Goal: Transaction & Acquisition: Subscribe to service/newsletter

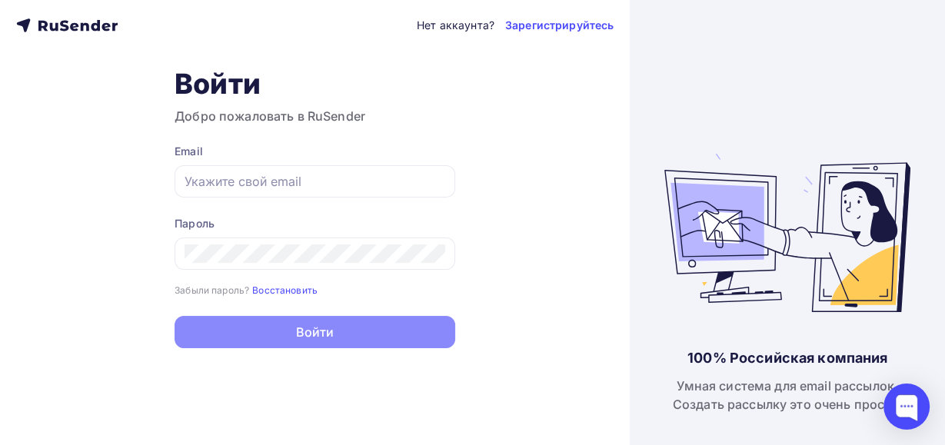
type input "[EMAIL_ADDRESS][DOMAIN_NAME]"
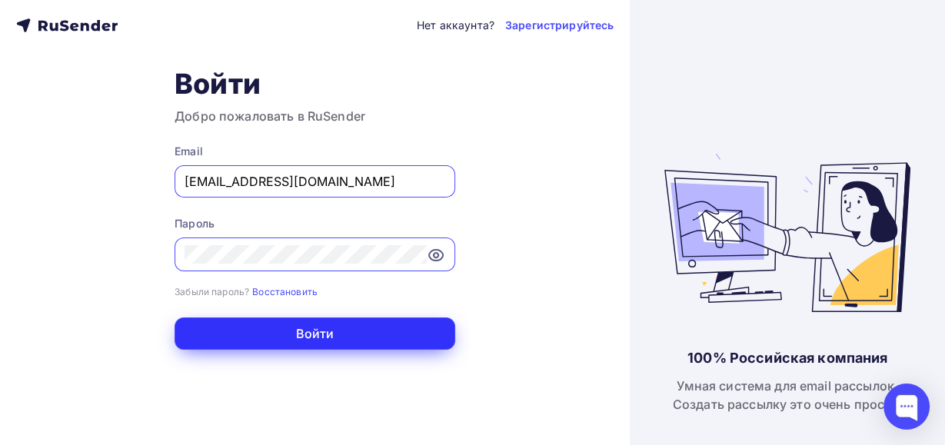
click at [328, 321] on button "Войти" at bounding box center [315, 334] width 281 height 32
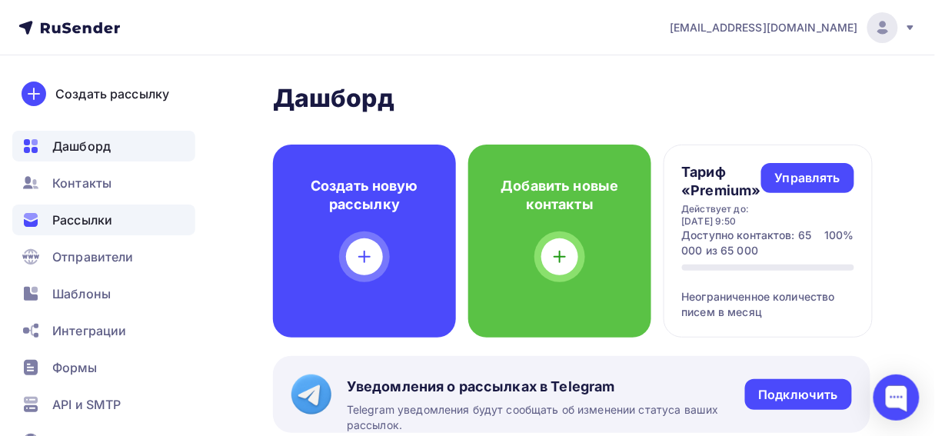
click at [95, 215] on span "Рассылки" at bounding box center [82, 220] width 60 height 18
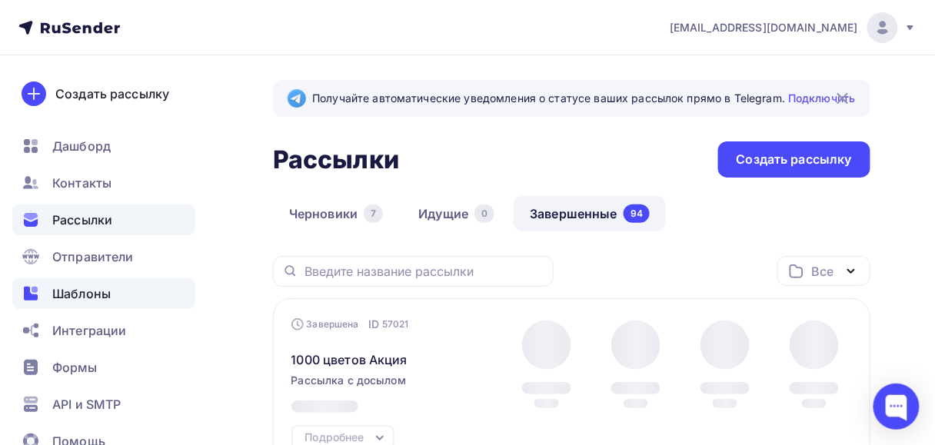
click at [111, 284] on div "Шаблоны" at bounding box center [103, 293] width 183 height 31
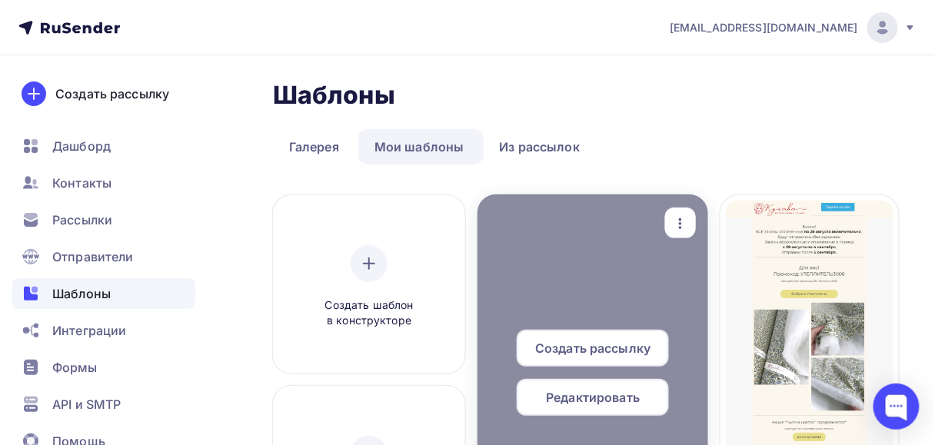
click at [553, 401] on span "Редактировать" at bounding box center [593, 397] width 94 height 18
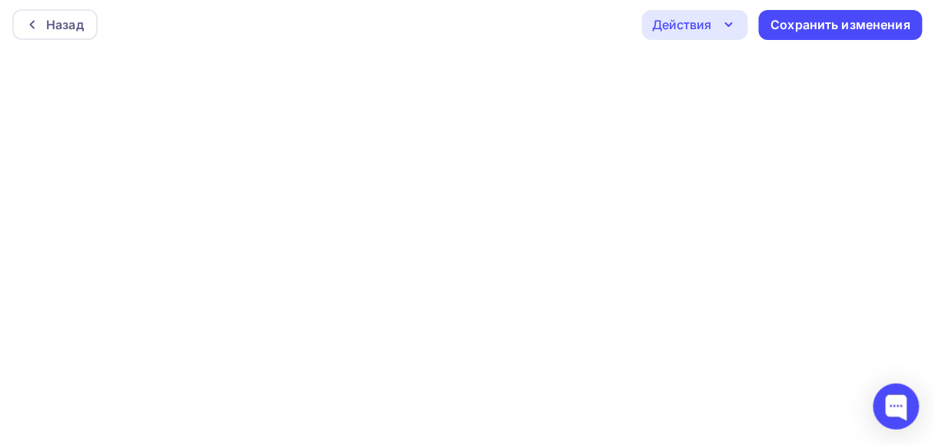
scroll to position [4, 0]
click at [843, 22] on div "Сохранить изменения" at bounding box center [841, 24] width 140 height 18
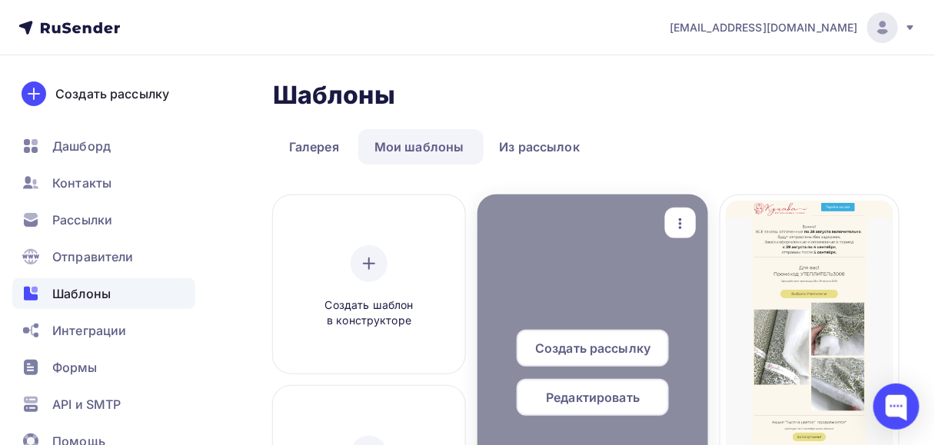
click at [677, 215] on icon "button" at bounding box center [680, 224] width 18 height 18
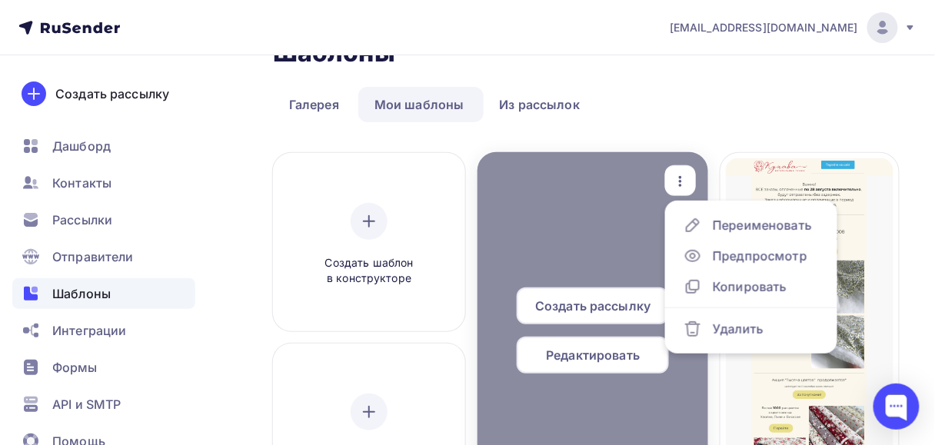
scroll to position [62, 0]
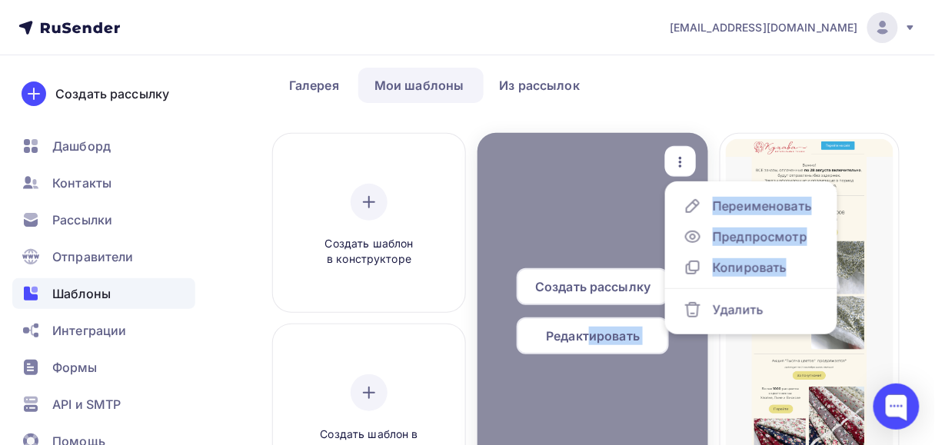
drag, startPoint x: 591, startPoint y: 334, endPoint x: 682, endPoint y: 331, distance: 91.6
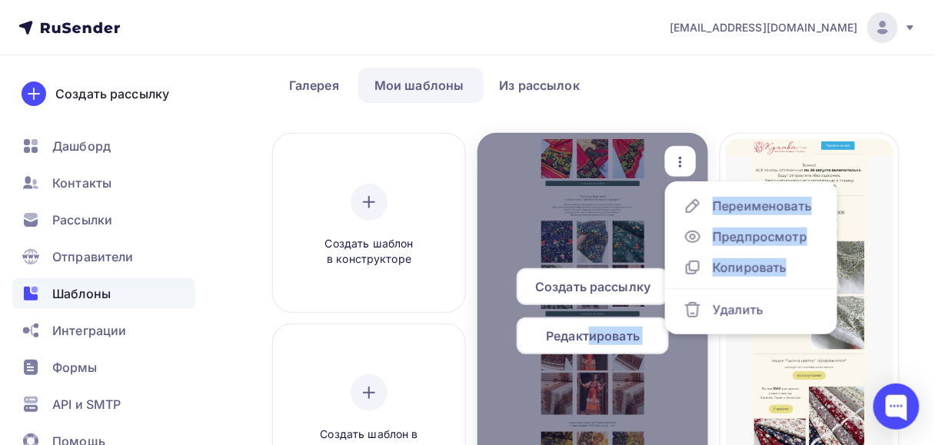
click at [682, 331] on div "Создать рассылку Редактировать Переименовать Предпросмотр Копировать Удалить" at bounding box center [593, 317] width 220 height 357
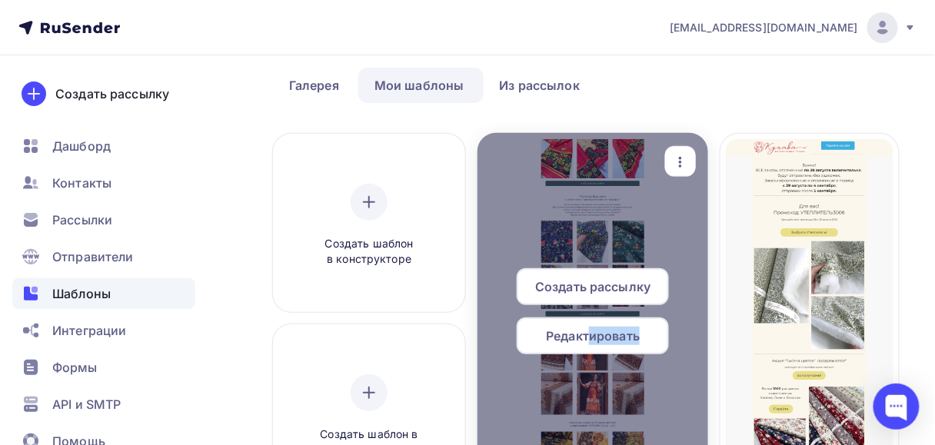
click at [684, 158] on icon "button" at bounding box center [680, 162] width 18 height 18
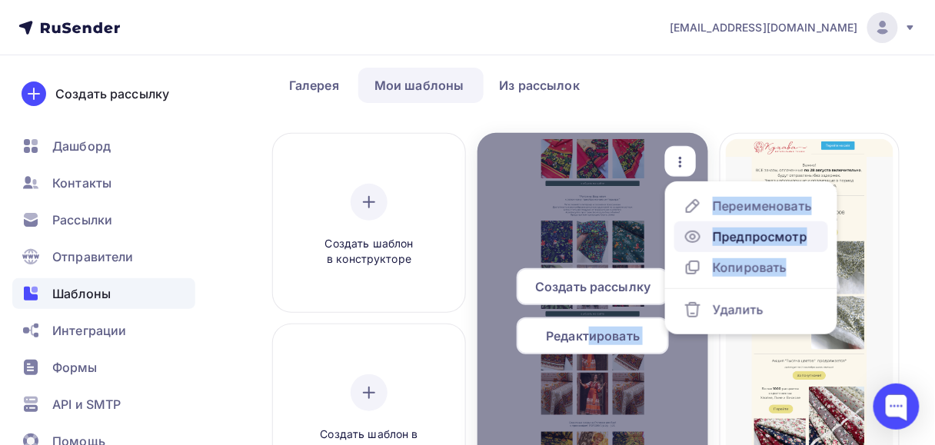
click at [731, 238] on div "Предпросмотр" at bounding box center [760, 237] width 95 height 18
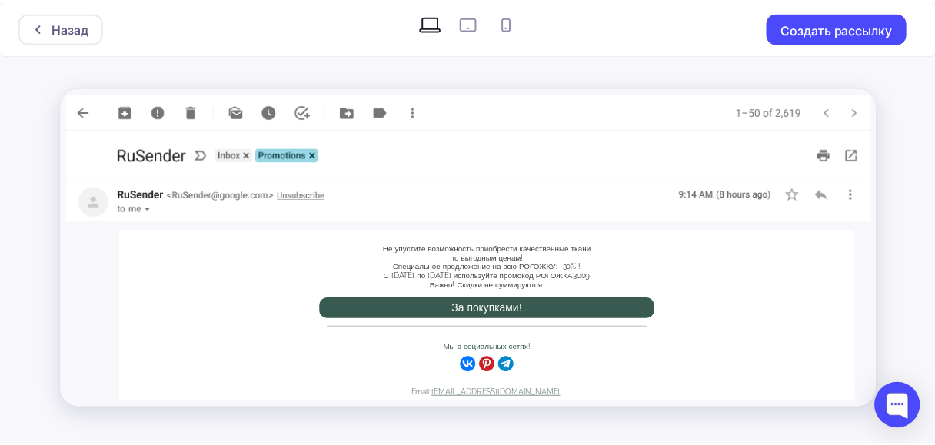
scroll to position [4930, 0]
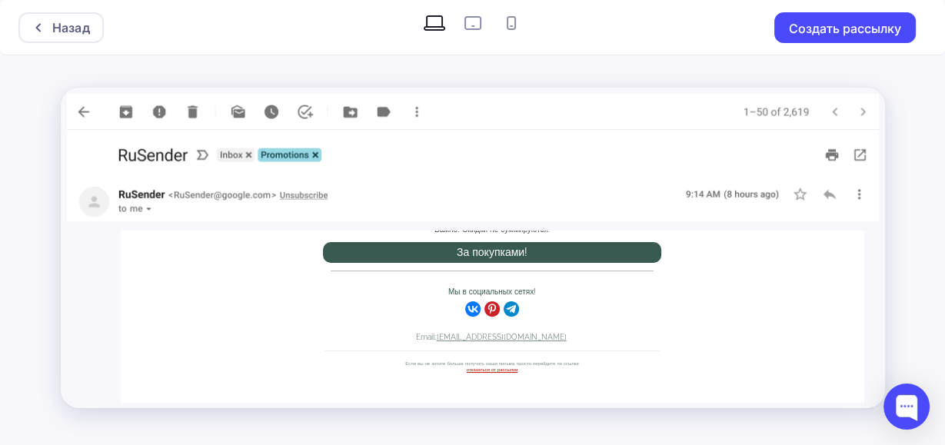
click at [240, 112] on img at bounding box center [473, 112] width 812 height 36
click at [416, 117] on img at bounding box center [473, 112] width 812 height 36
click at [830, 195] on img at bounding box center [473, 201] width 812 height 39
click at [857, 195] on img at bounding box center [473, 201] width 812 height 39
click at [859, 111] on img at bounding box center [473, 112] width 812 height 36
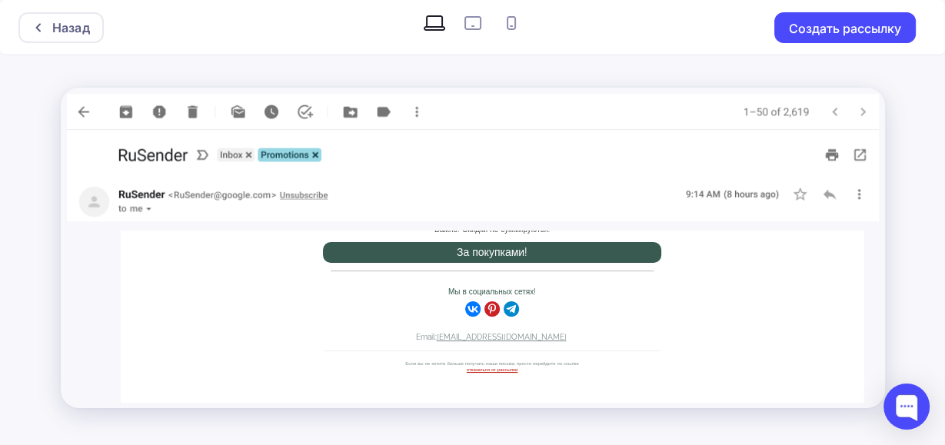
click at [80, 106] on img at bounding box center [473, 112] width 812 height 36
click at [58, 25] on div "Назад" at bounding box center [71, 27] width 38 height 18
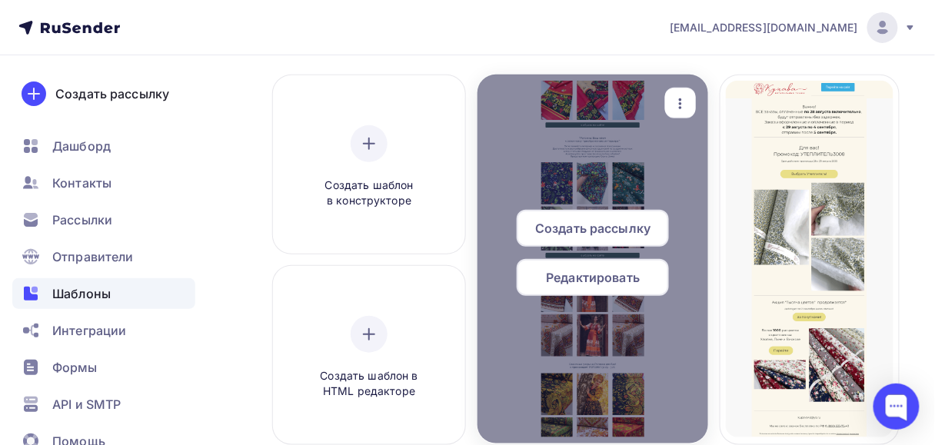
scroll to position [123, 0]
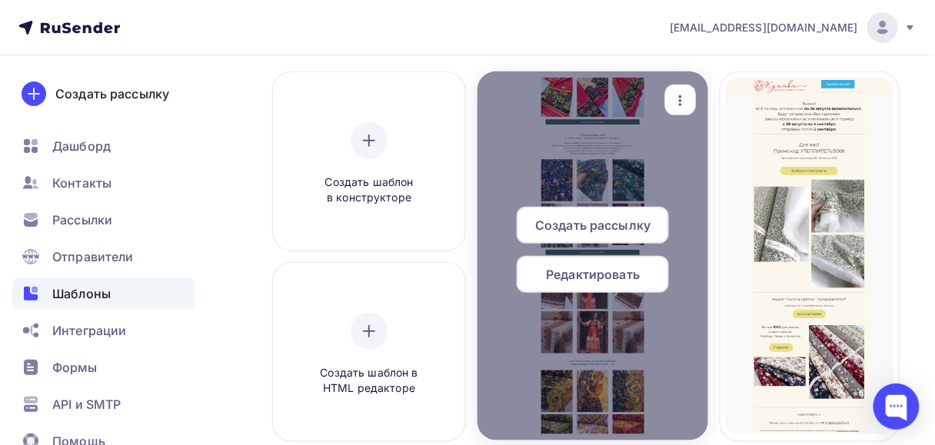
click at [616, 268] on span "Редактировать" at bounding box center [593, 274] width 94 height 18
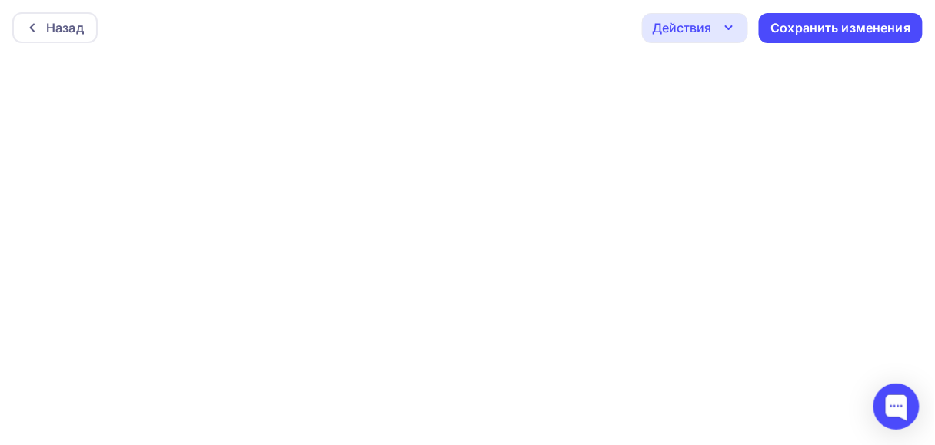
click at [740, 26] on div "Действия" at bounding box center [695, 28] width 106 height 30
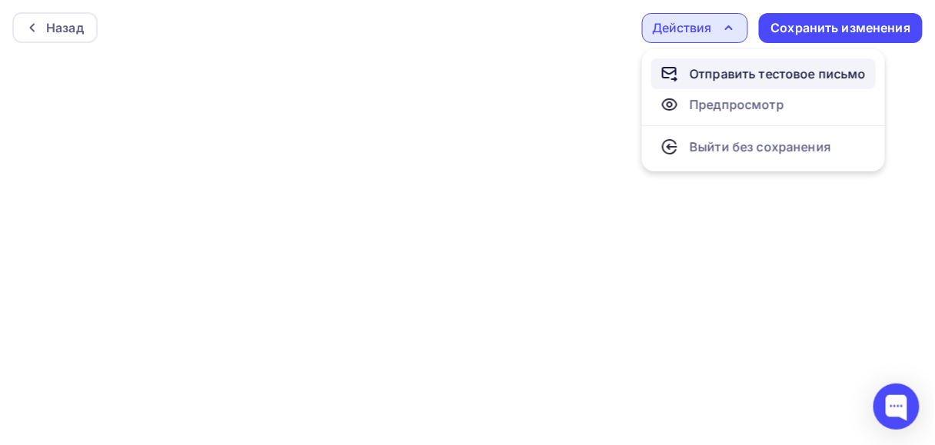
click at [731, 81] on div "Отправить тестовое письмо" at bounding box center [778, 74] width 177 height 18
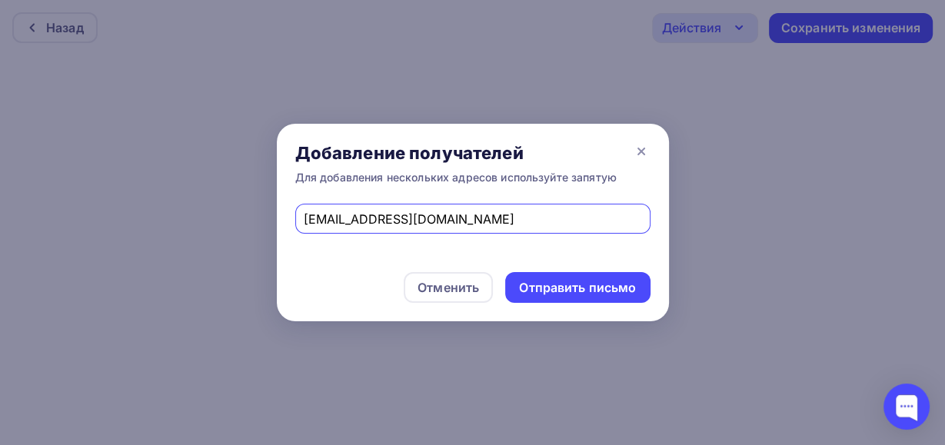
click at [438, 221] on input "Olga4eeee@gmail.ru" at bounding box center [473, 219] width 338 height 18
type input "Leto_08@mail.ru"
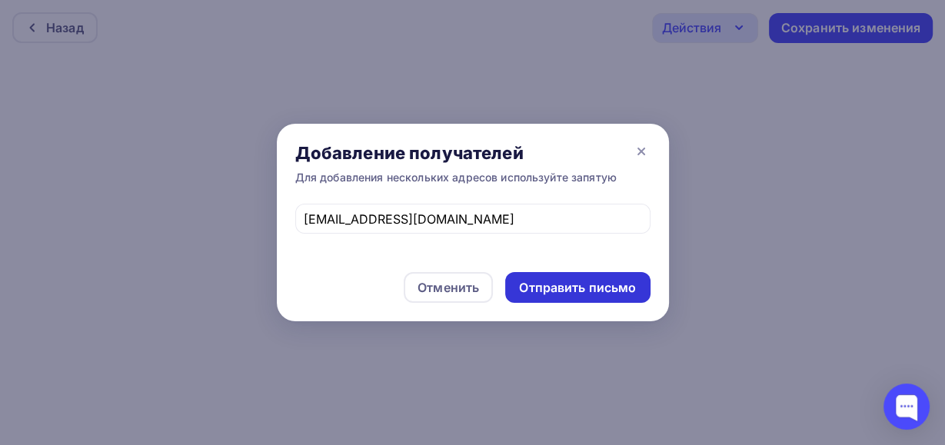
drag, startPoint x: 577, startPoint y: 301, endPoint x: 577, endPoint y: 291, distance: 9.2
click at [577, 291] on div "Отправить письмо" at bounding box center [577, 287] width 145 height 31
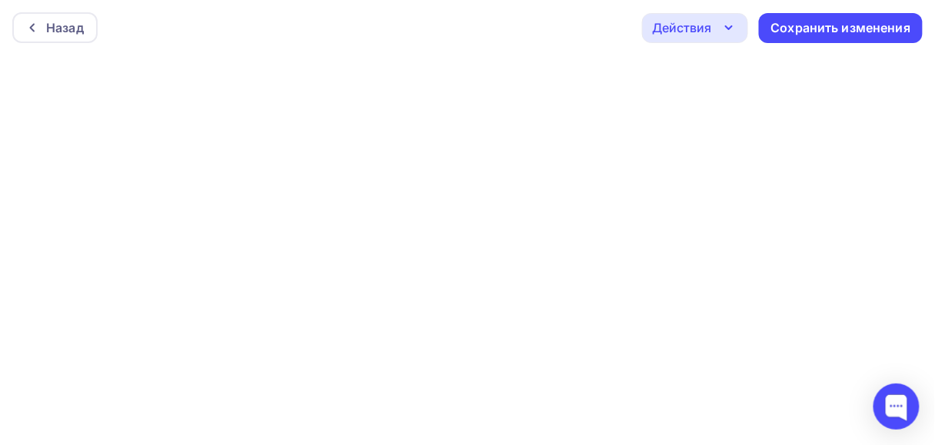
click at [724, 35] on icon "button" at bounding box center [729, 27] width 18 height 18
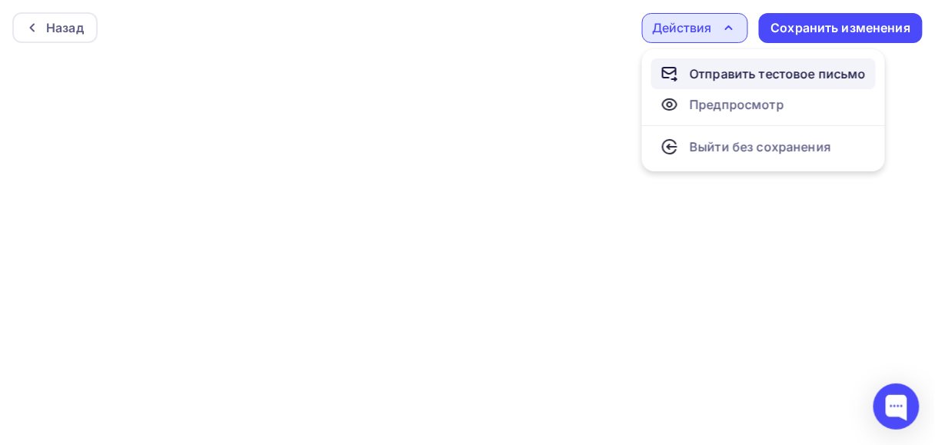
click at [720, 69] on div "Отправить тестовое письмо" at bounding box center [778, 74] width 177 height 18
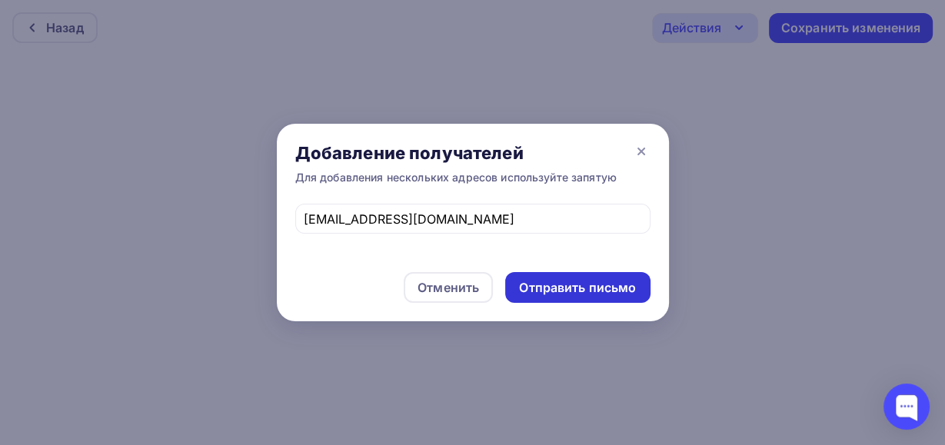
click at [565, 287] on div "Отправить письмо" at bounding box center [577, 288] width 117 height 18
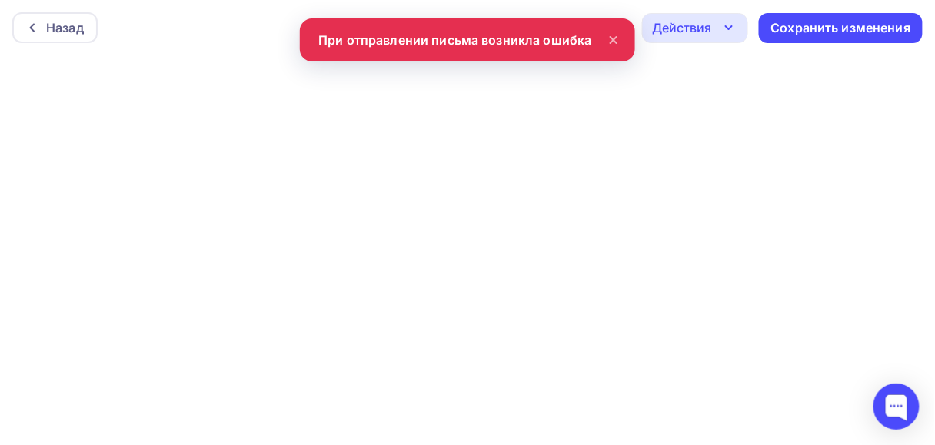
click at [524, 31] on div "Назад Действия Отправить тестовое письмо Предпросмотр Выйти без сохранения Сохр…" at bounding box center [467, 27] width 935 height 55
click at [653, 31] on div "Действия" at bounding box center [681, 27] width 59 height 18
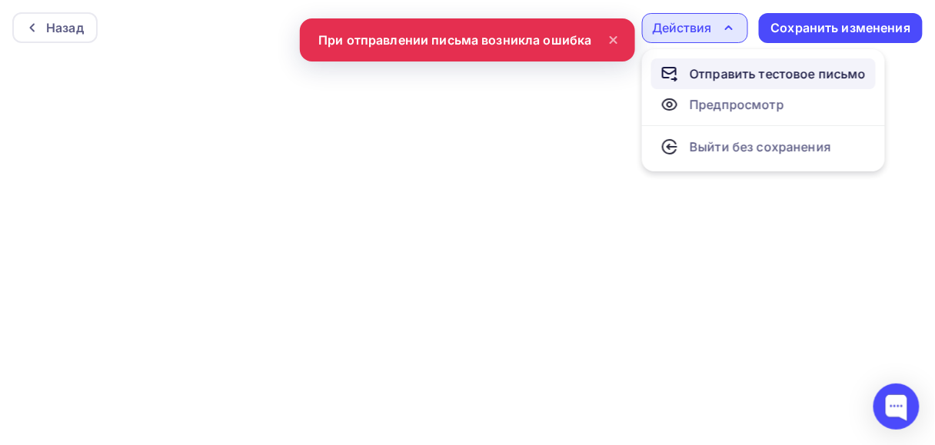
click at [702, 74] on div "Отправить тестовое письмо" at bounding box center [778, 74] width 177 height 18
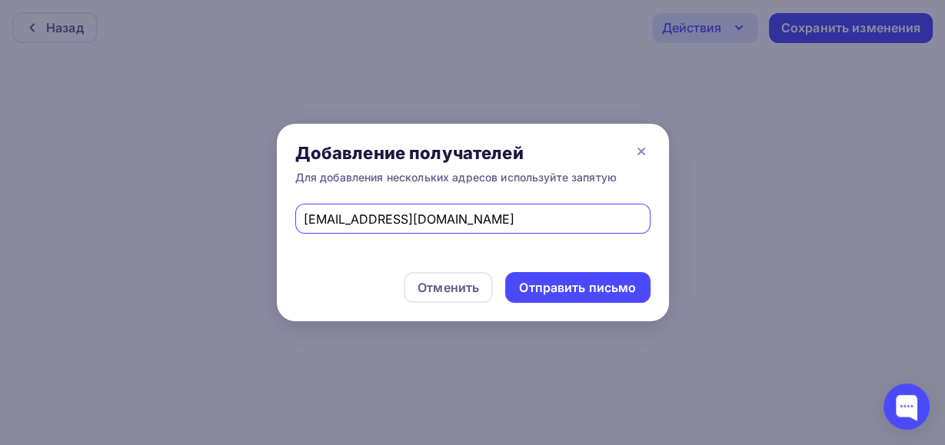
type input "Olga4eeee@mail.ru"
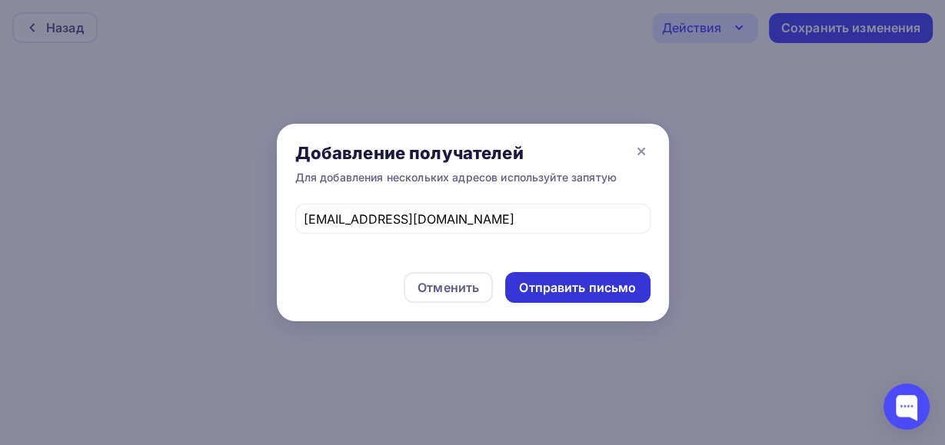
click at [560, 291] on div "Отправить письмо" at bounding box center [577, 288] width 117 height 18
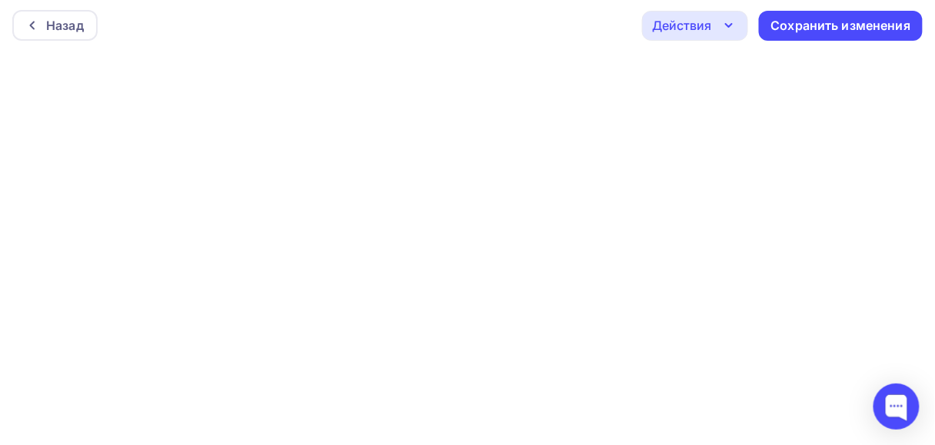
scroll to position [4, 0]
click at [686, 27] on div "Действия" at bounding box center [681, 24] width 59 height 18
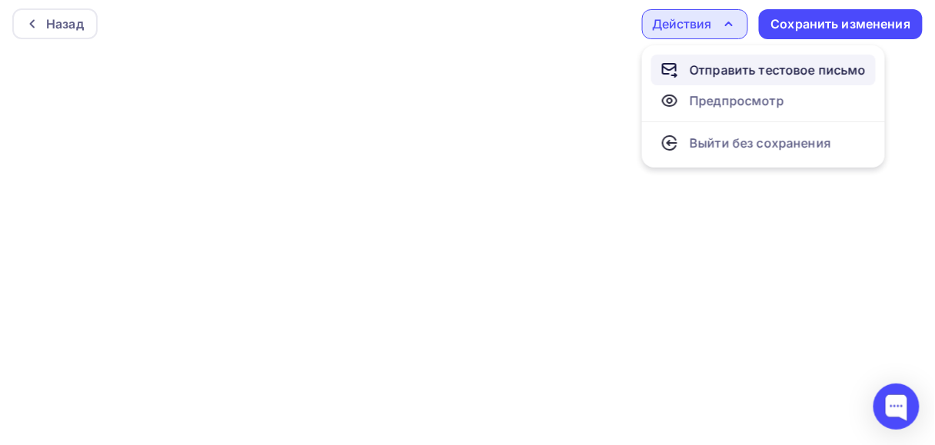
click at [703, 68] on div "Отправить тестовое письмо" at bounding box center [778, 70] width 177 height 18
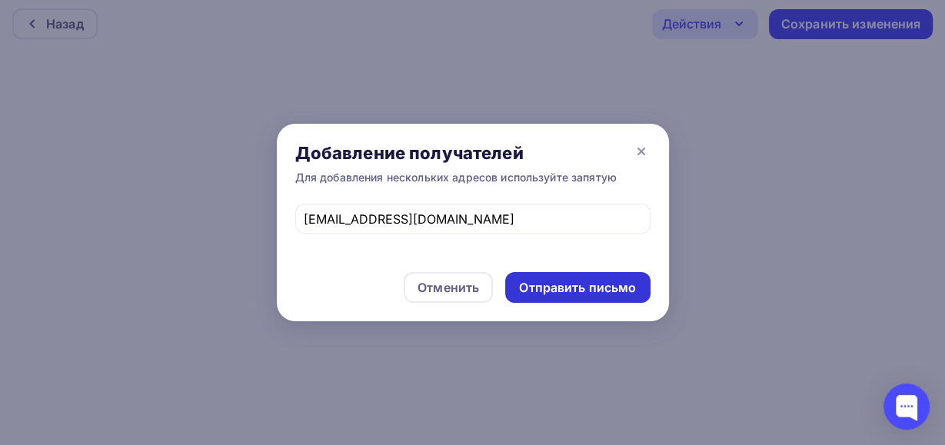
click at [560, 284] on div "Отправить письмо" at bounding box center [577, 288] width 117 height 18
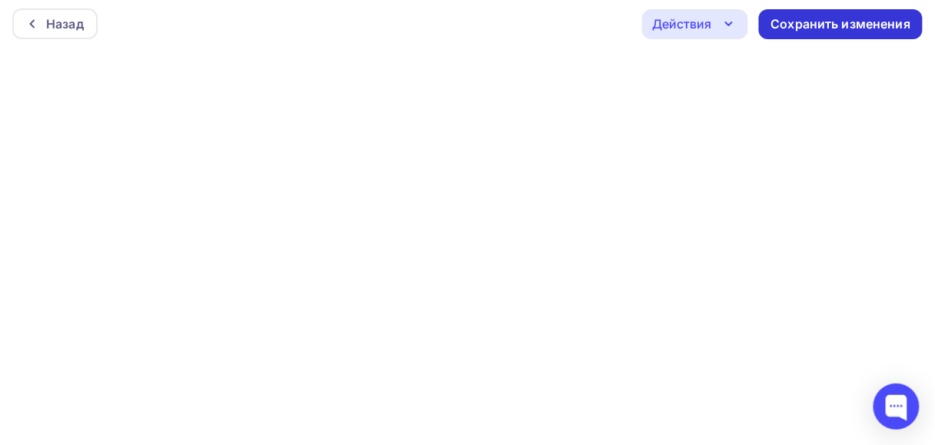
click at [821, 25] on div "Сохранить изменения" at bounding box center [841, 24] width 140 height 18
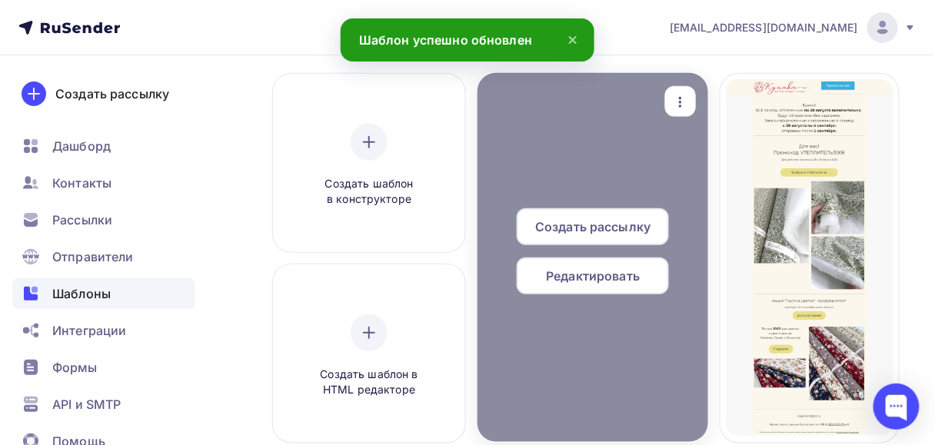
scroll to position [123, 0]
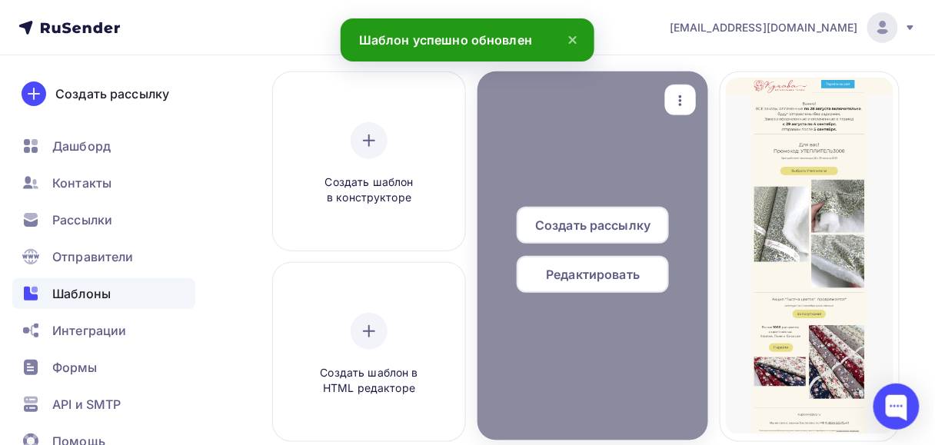
click at [559, 280] on span "Редактировать" at bounding box center [593, 274] width 94 height 18
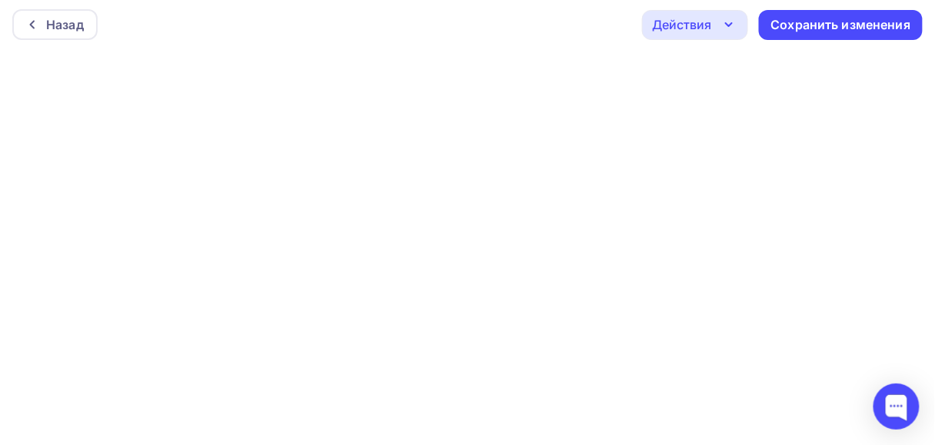
scroll to position [4, 0]
click at [797, 15] on div "Сохранить изменения" at bounding box center [841, 24] width 140 height 18
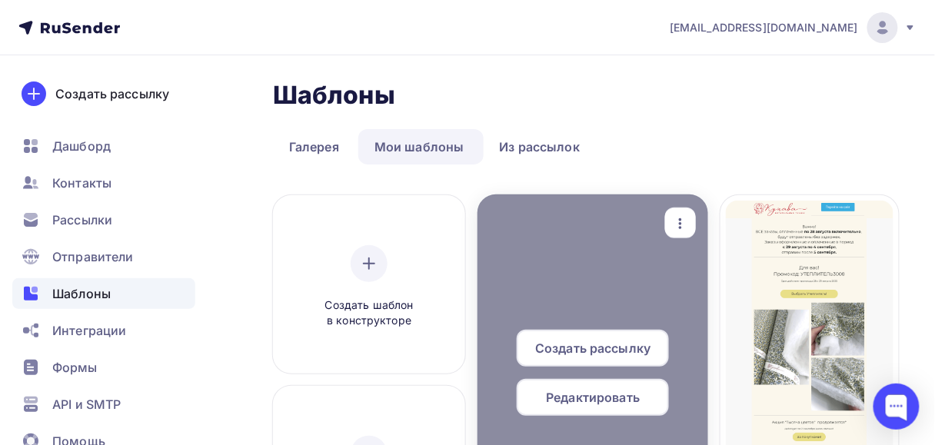
scroll to position [62, 0]
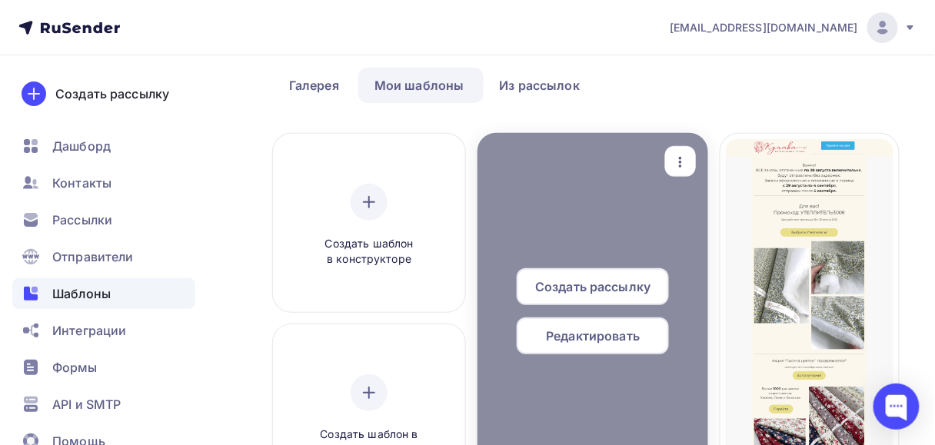
click at [610, 340] on span "Редактировать" at bounding box center [593, 336] width 94 height 18
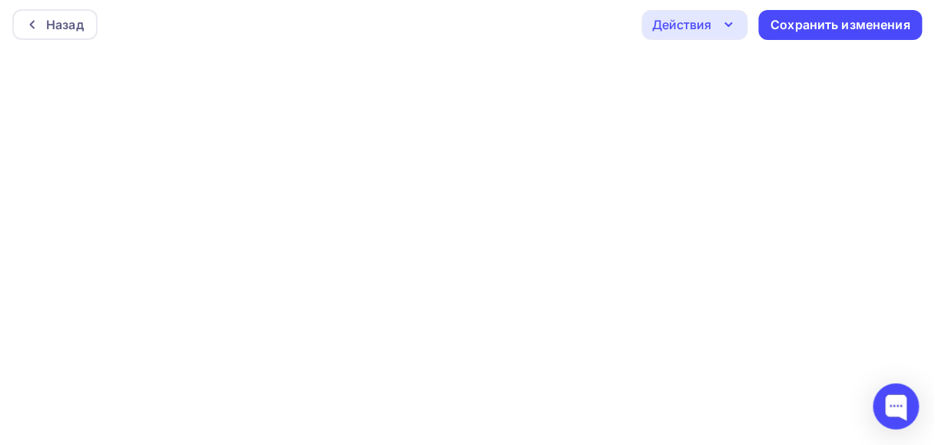
scroll to position [4, 0]
click at [780, 22] on div "Сохранить изменения" at bounding box center [841, 24] width 140 height 18
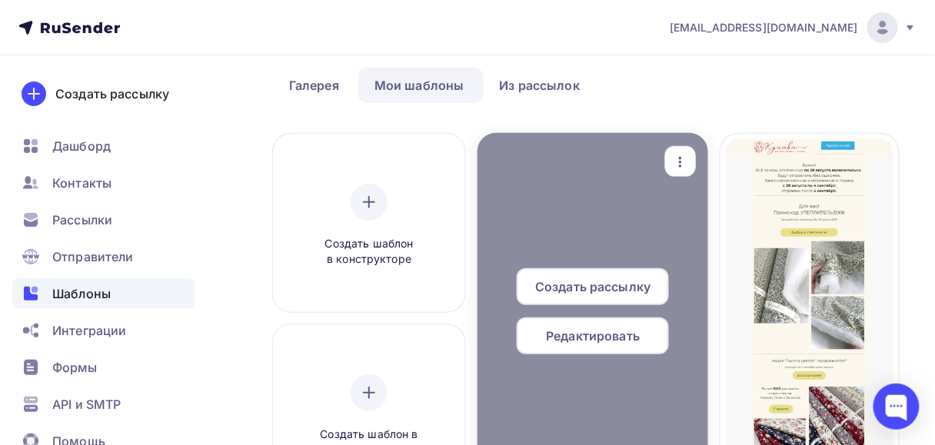
scroll to position [62, 0]
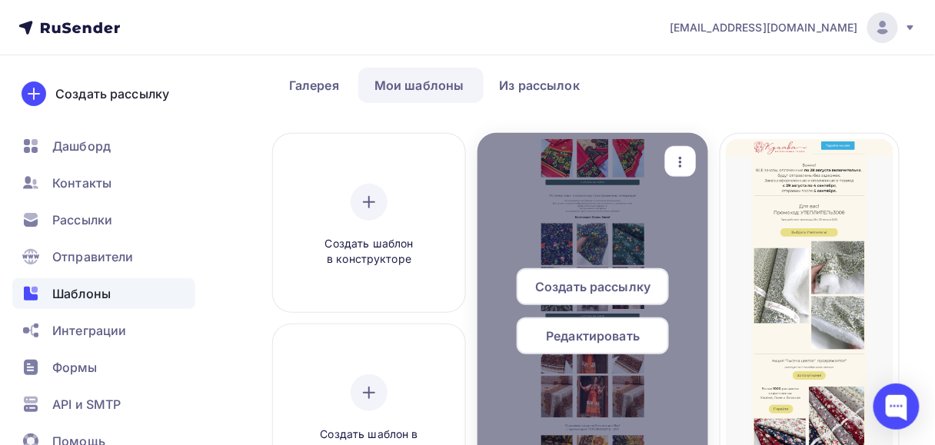
click at [592, 340] on span "Редактировать" at bounding box center [593, 336] width 94 height 18
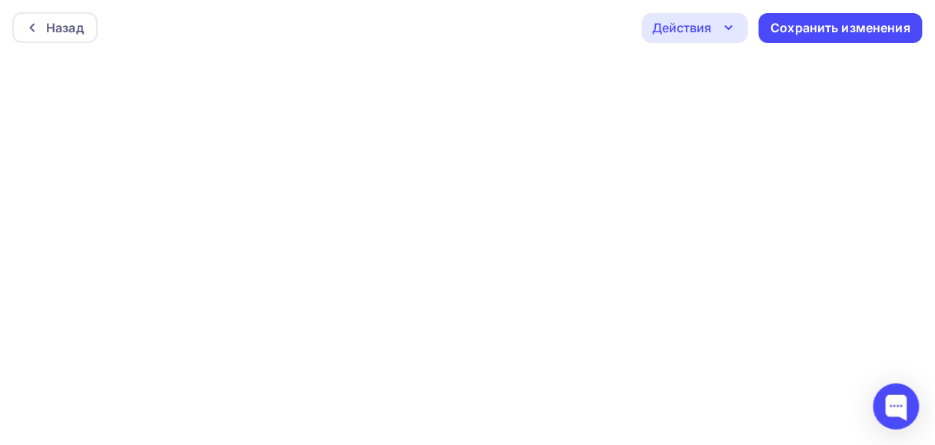
click at [719, 25] on div "Действия" at bounding box center [695, 28] width 106 height 30
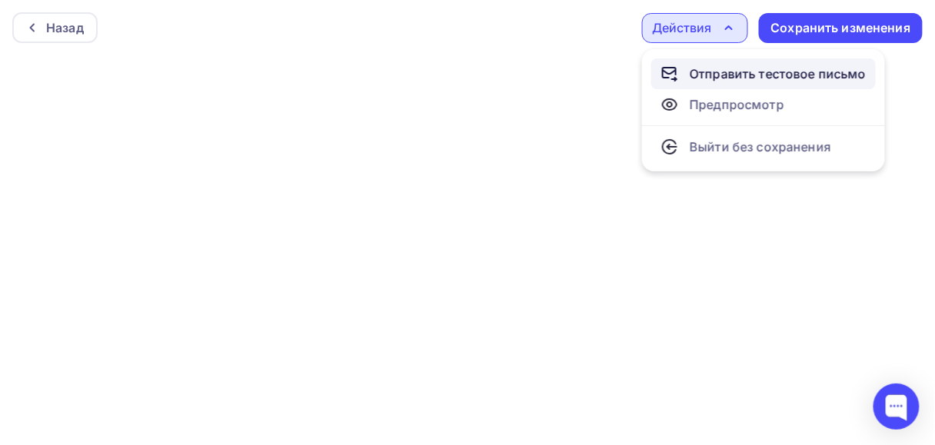
click at [727, 77] on div "Отправить тестовое письмо" at bounding box center [778, 74] width 177 height 18
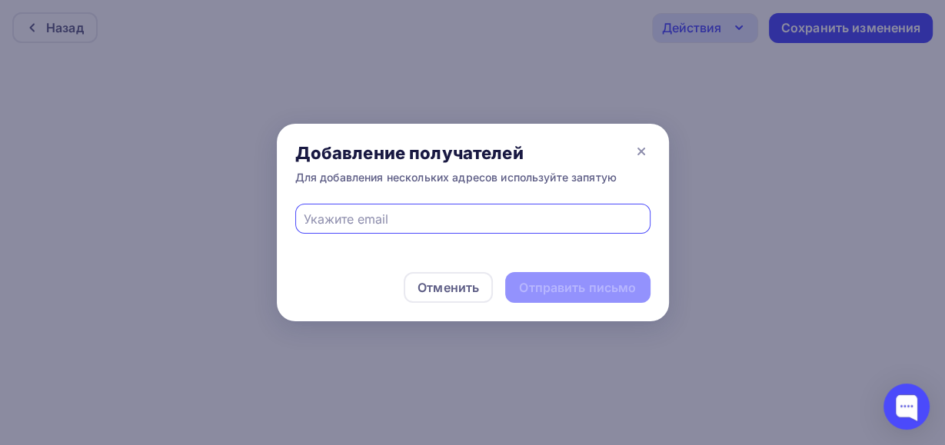
type input "Olga4eeee@mail.ru"
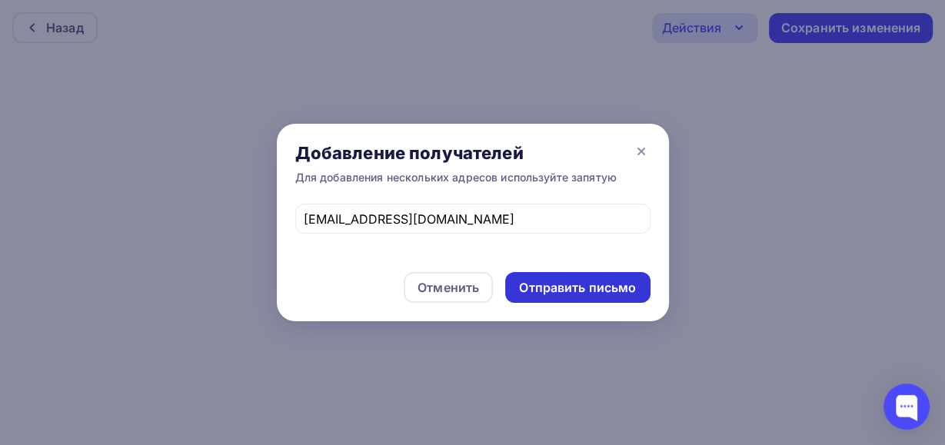
click at [551, 298] on div "Отправить письмо" at bounding box center [577, 287] width 145 height 31
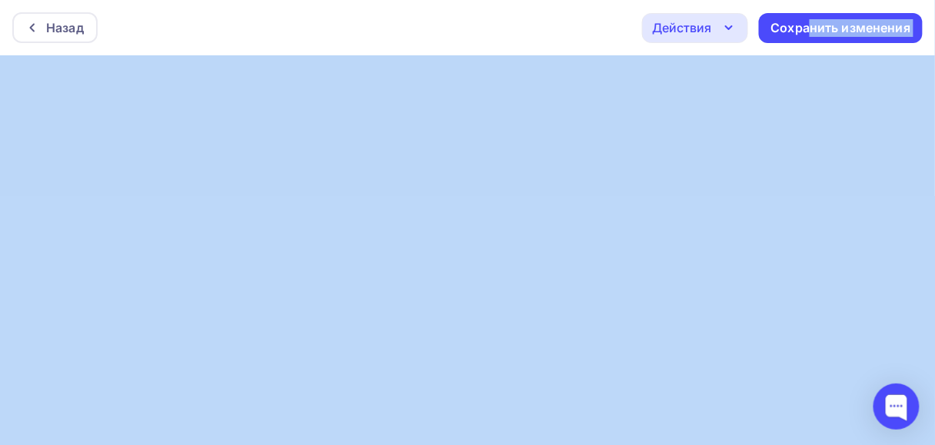
drag, startPoint x: 808, startPoint y: 33, endPoint x: 760, endPoint y: 55, distance: 52.6
click at [570, 81] on div "Назад Действия Отправить тестовое письмо Предпросмотр Выйти без сохранения Сохр…" at bounding box center [467, 222] width 935 height 445
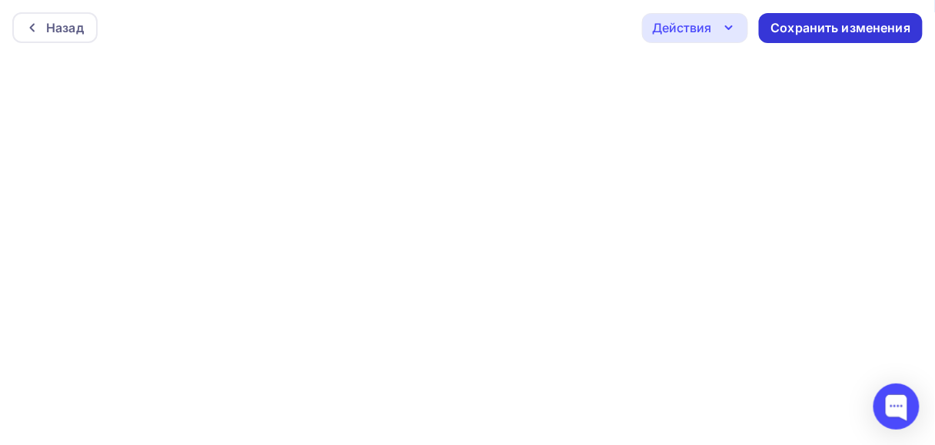
click at [798, 25] on div "Сохранить изменения" at bounding box center [841, 28] width 140 height 18
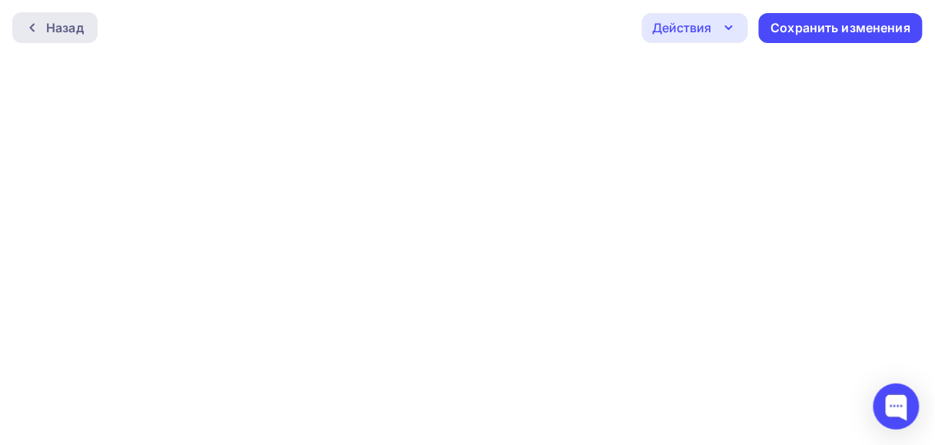
click at [41, 24] on div at bounding box center [36, 28] width 20 height 12
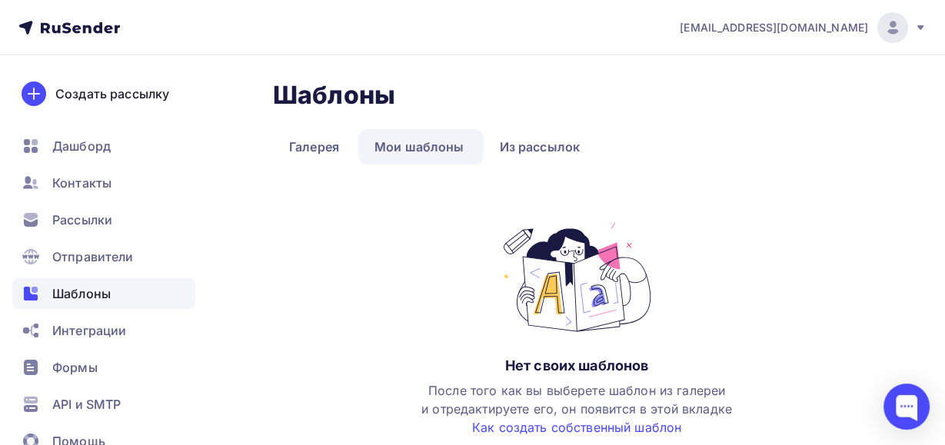
click at [115, 286] on div "Шаблоны" at bounding box center [103, 293] width 183 height 31
click at [554, 148] on link "Из рассылок" at bounding box center [540, 146] width 113 height 35
click at [76, 215] on span "Рассылки" at bounding box center [82, 220] width 60 height 18
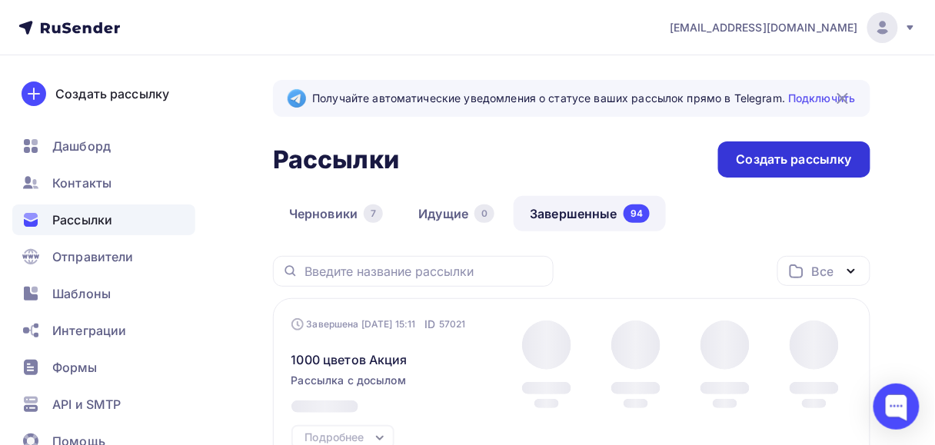
click at [815, 150] on div "Создать рассылку" at bounding box center [794, 159] width 152 height 36
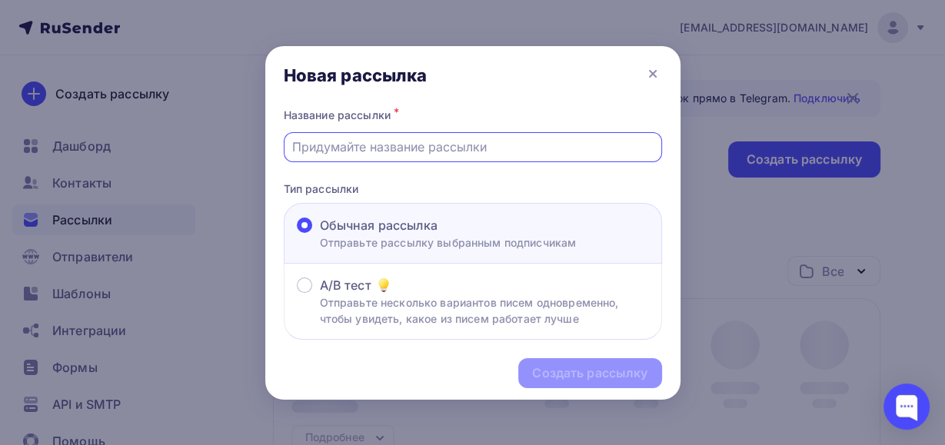
click at [474, 148] on input "text" at bounding box center [472, 147] width 361 height 18
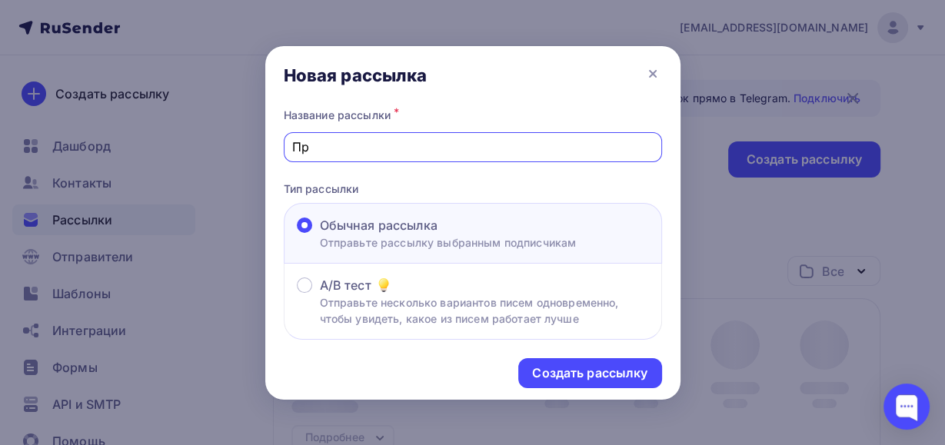
type input "П"
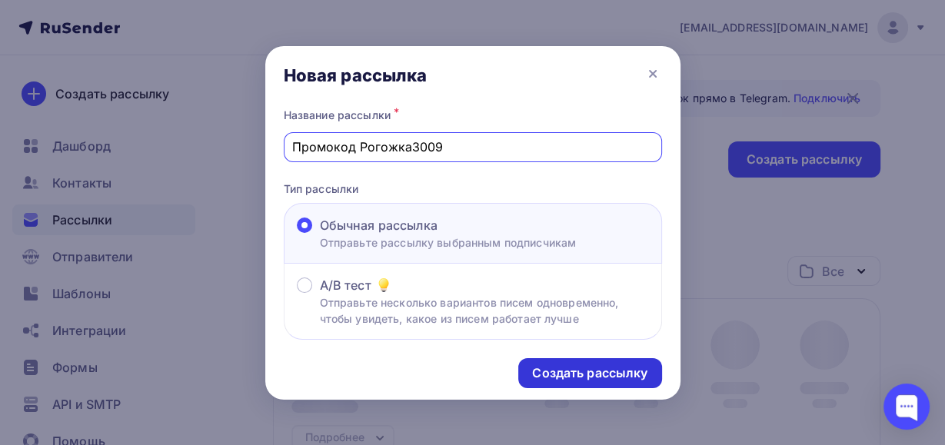
type input "Промокод Рогожка3009"
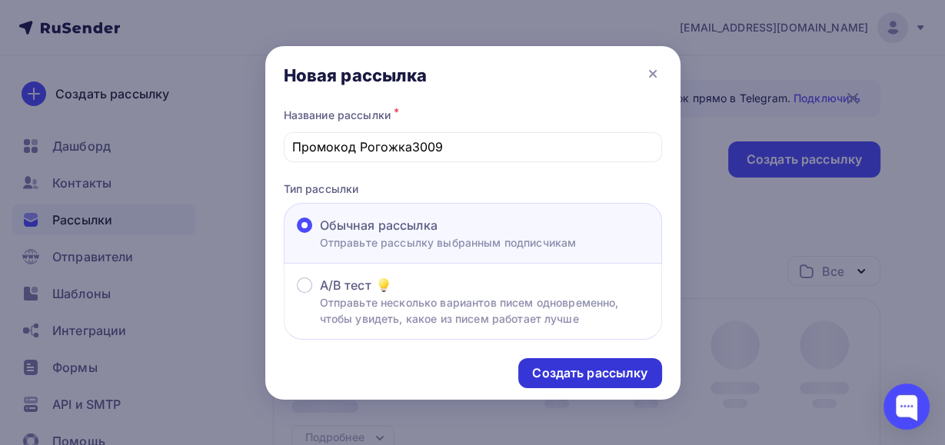
click at [575, 376] on div "Создать рассылку" at bounding box center [589, 373] width 115 height 18
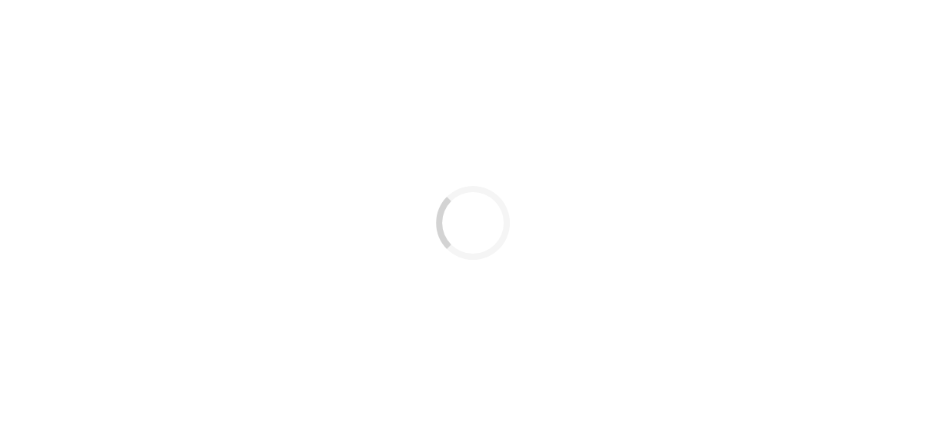
click at [575, 266] on div "Loading..." at bounding box center [472, 222] width 945 height 445
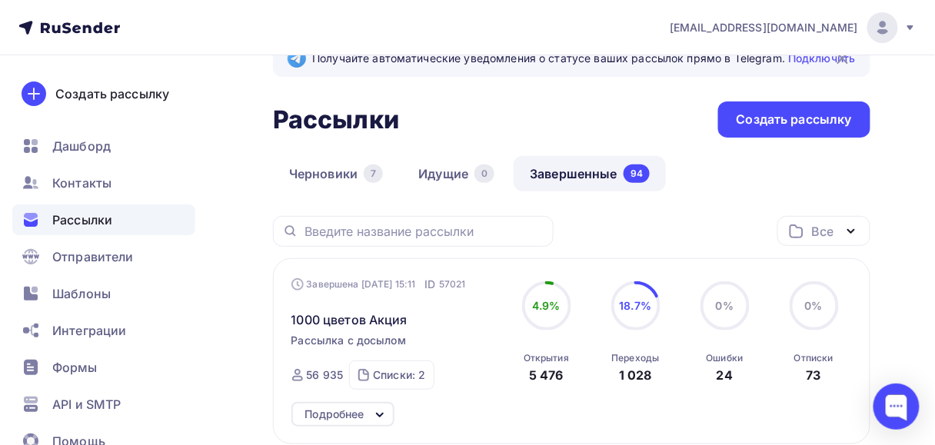
scroll to position [62, 0]
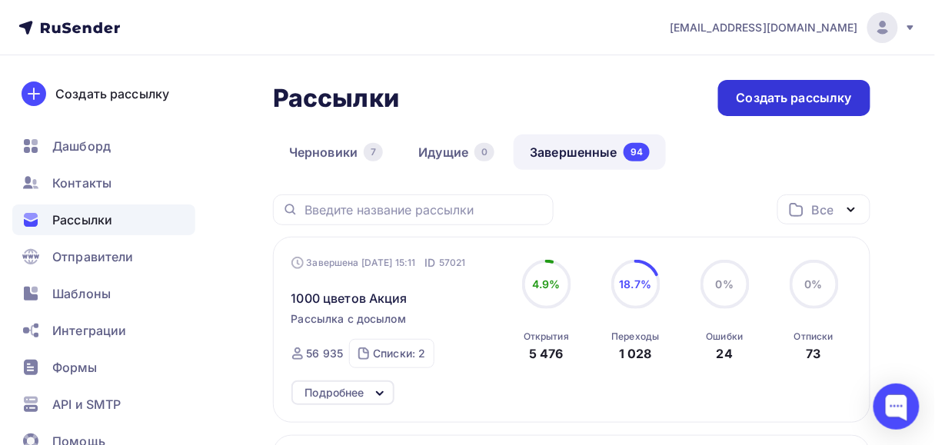
click at [763, 99] on div "Создать рассылку" at bounding box center [794, 98] width 115 height 18
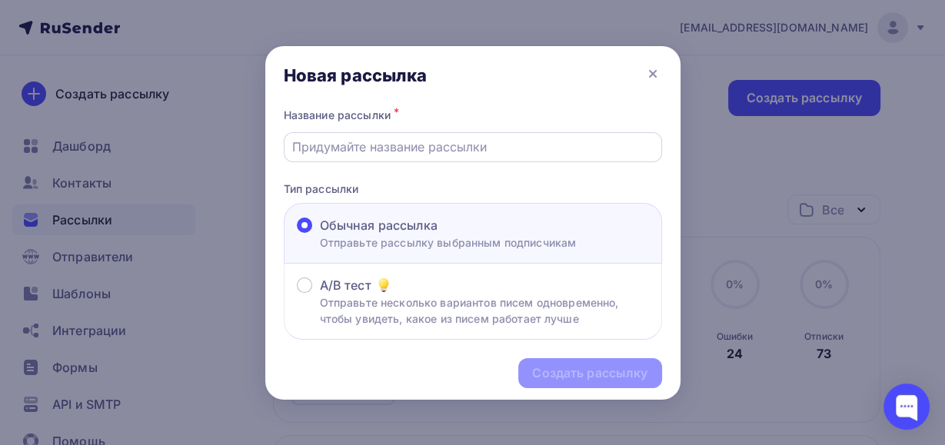
click at [370, 155] on input "text" at bounding box center [472, 147] width 361 height 18
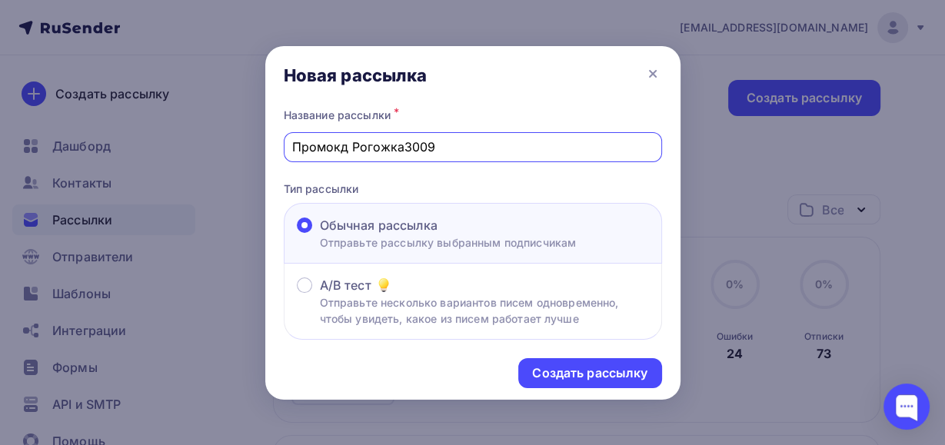
click at [343, 148] on input "Промокд Рогожка3009" at bounding box center [472, 147] width 361 height 18
type input "Промокод Рогожка3009"
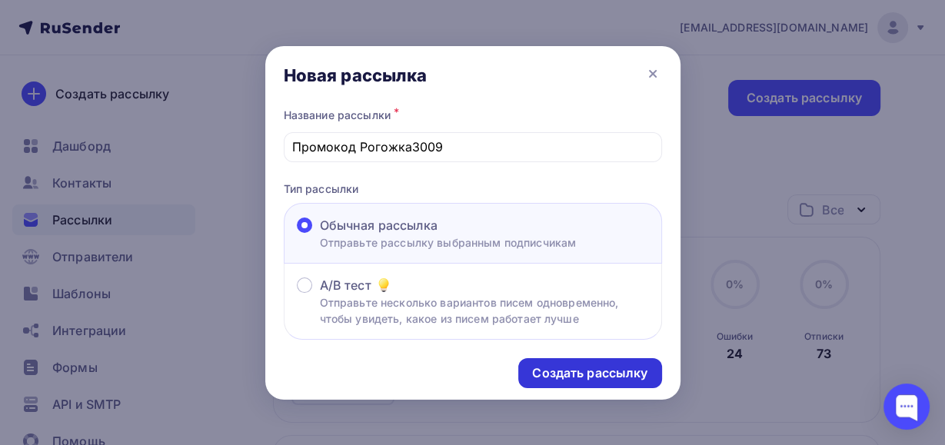
click at [564, 364] on div "Создать рассылку" at bounding box center [589, 373] width 143 height 30
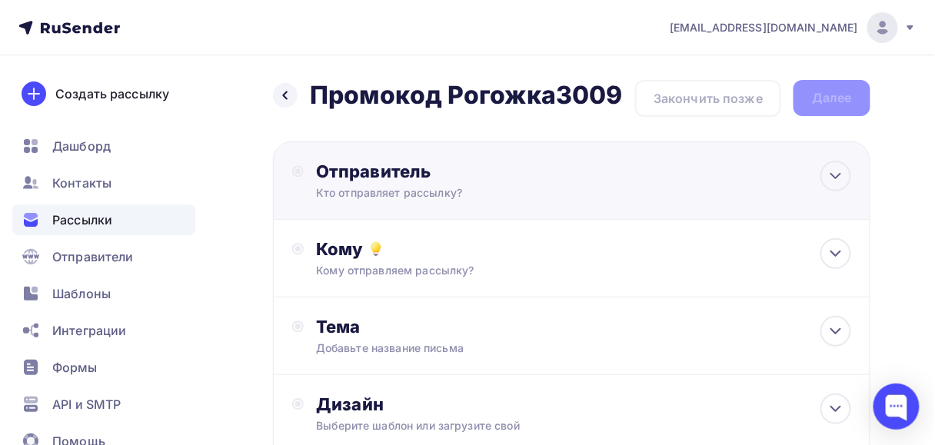
click at [437, 166] on div "Отправитель" at bounding box center [482, 172] width 333 height 22
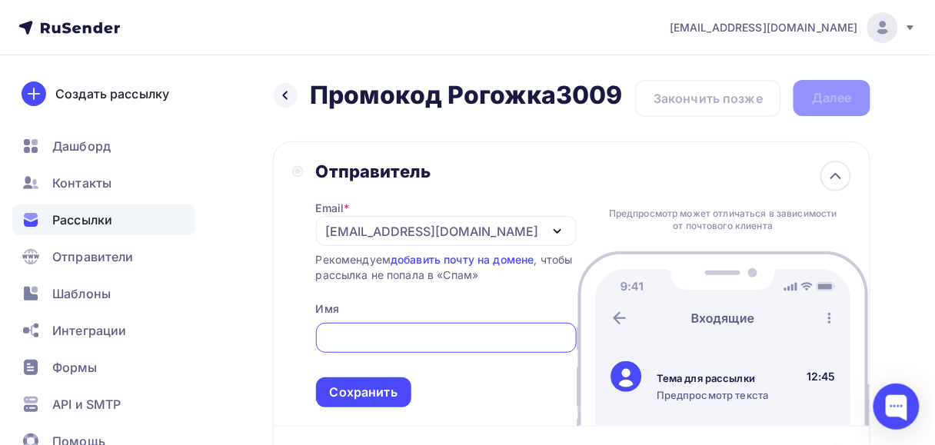
click at [328, 238] on div "[EMAIL_ADDRESS][DOMAIN_NAME]" at bounding box center [432, 231] width 213 height 18
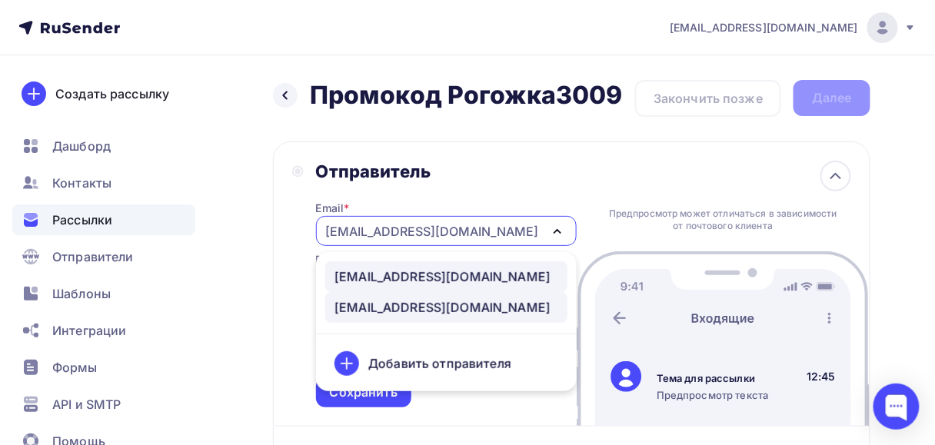
click at [361, 273] on div "[EMAIL_ADDRESS][DOMAIN_NAME]" at bounding box center [442, 277] width 216 height 18
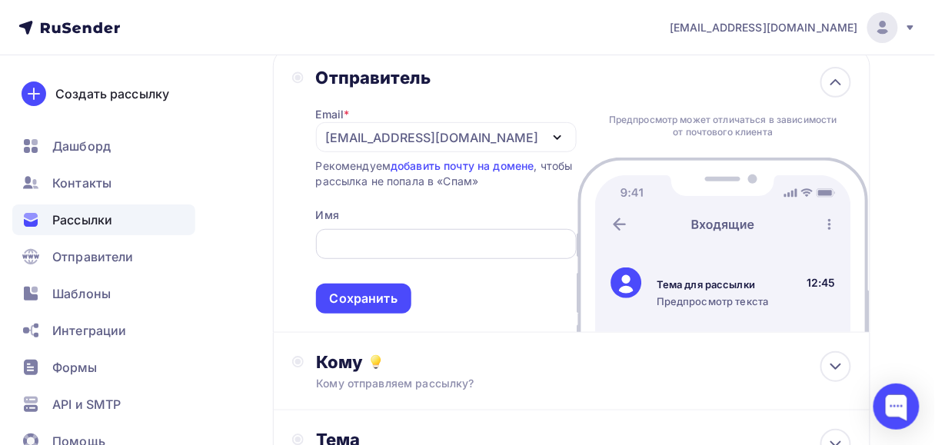
scroll to position [123, 0]
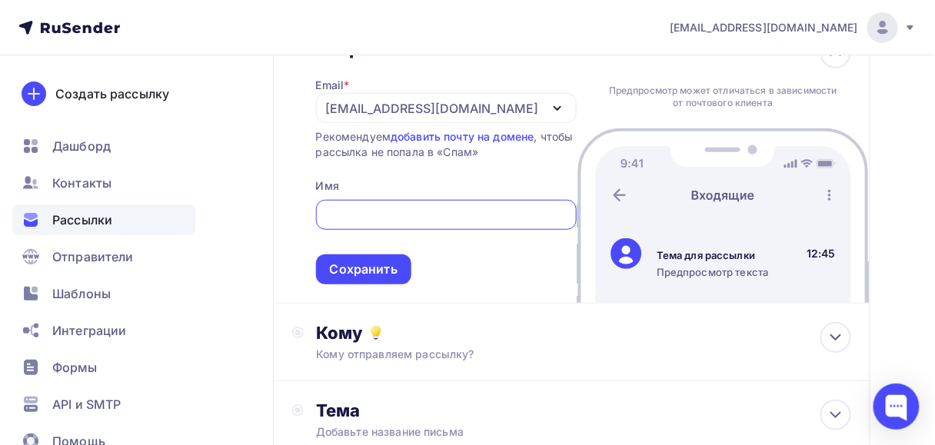
click at [403, 216] on input "text" at bounding box center [445, 215] width 243 height 18
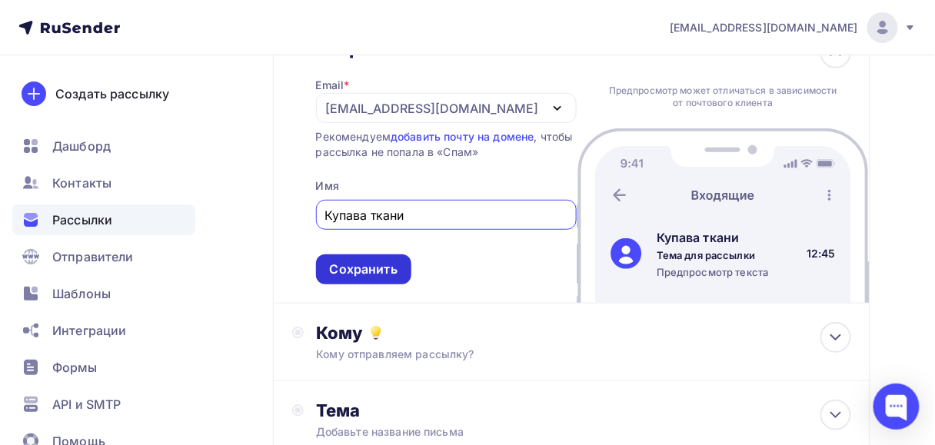
type input "Купава ткани"
click at [395, 266] on div "Сохранить" at bounding box center [364, 270] width 68 height 18
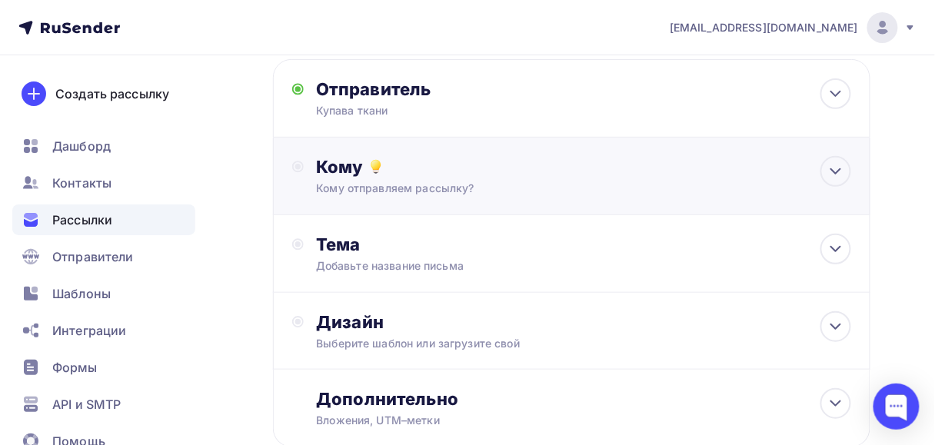
scroll to position [62, 0]
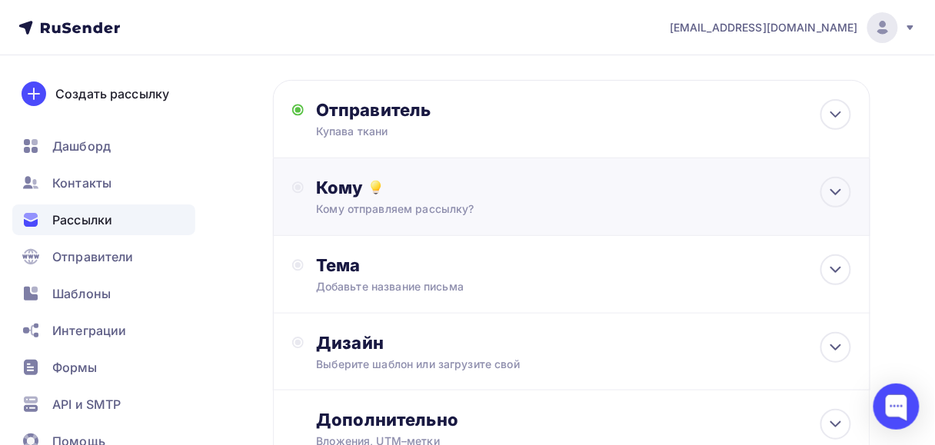
click at [433, 198] on div "Кому" at bounding box center [583, 188] width 535 height 22
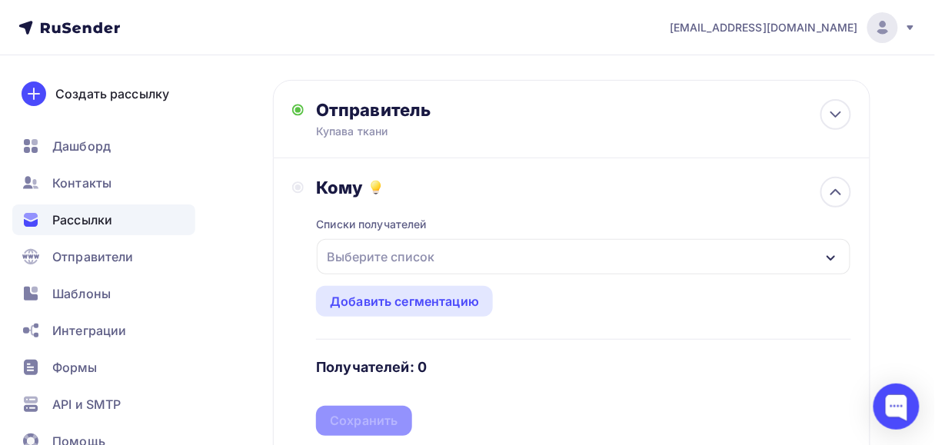
click at [341, 257] on div "Выберите список" at bounding box center [381, 257] width 120 height 28
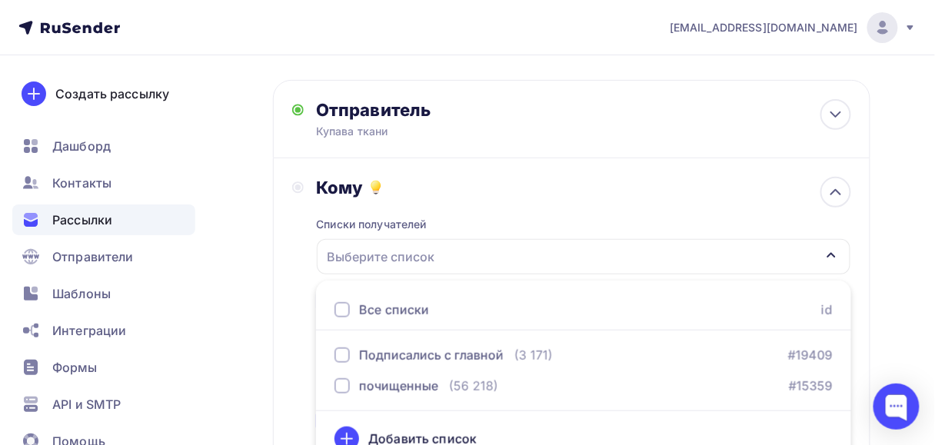
scroll to position [82, 0]
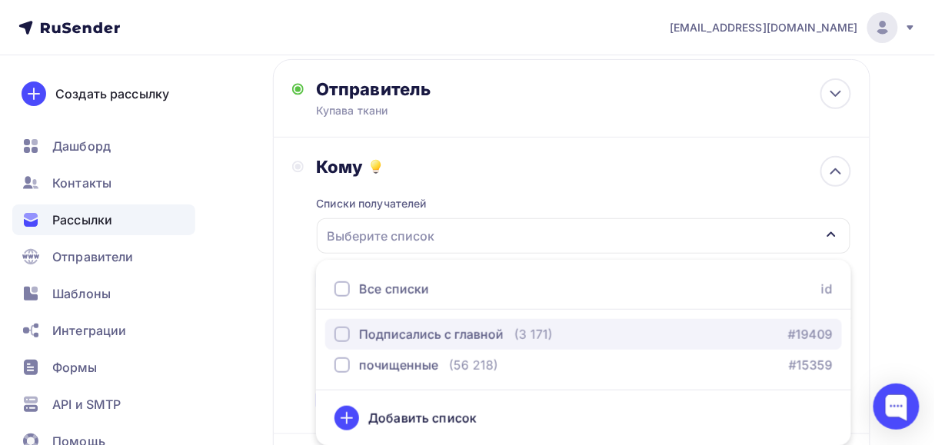
click at [341, 333] on div "button" at bounding box center [341, 334] width 15 height 15
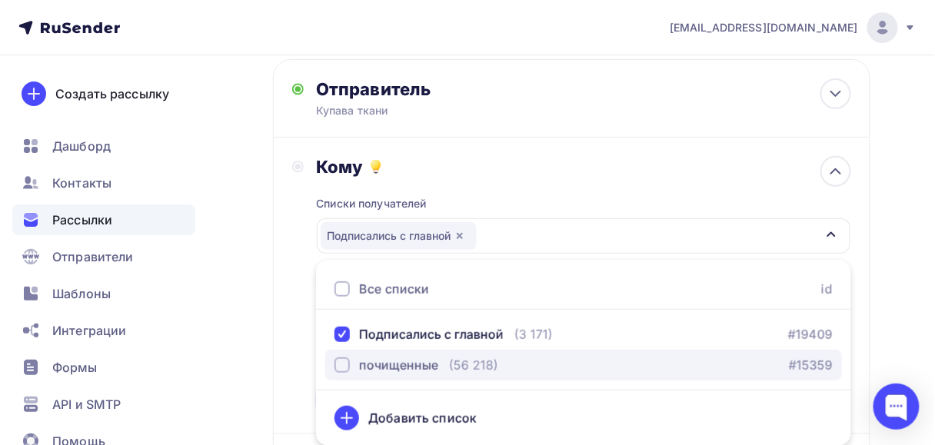
click at [340, 361] on div "button" at bounding box center [341, 365] width 15 height 15
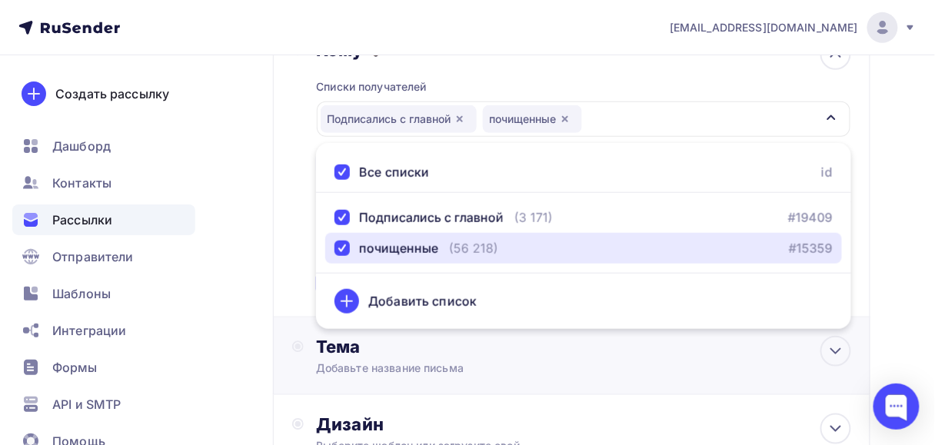
scroll to position [205, 0]
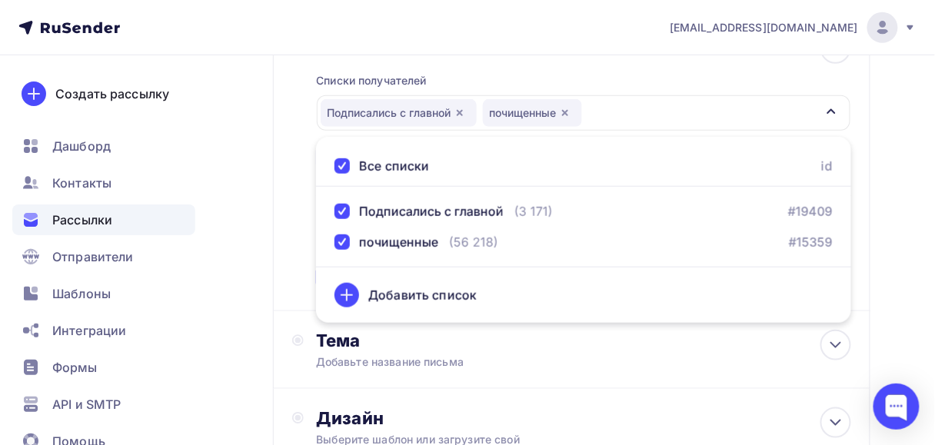
click at [314, 259] on div "Кому Списки получателей Подписались с главной почищенные Все списки id Подписал…" at bounding box center [571, 162] width 559 height 259
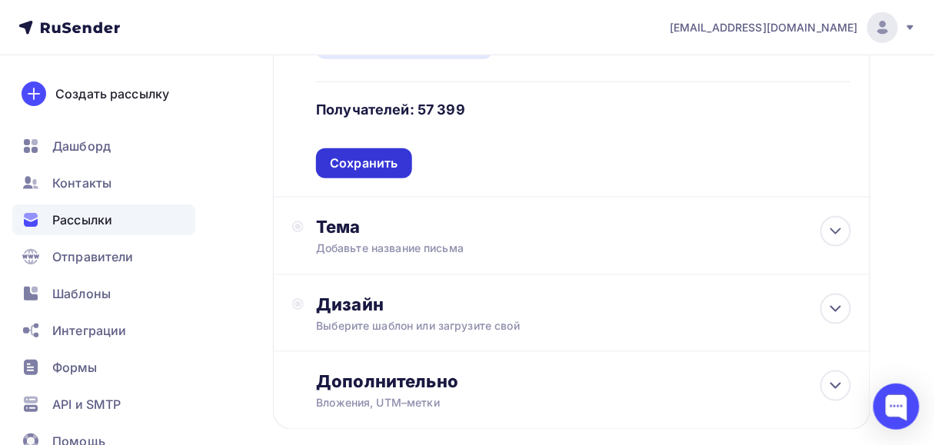
scroll to position [328, 0]
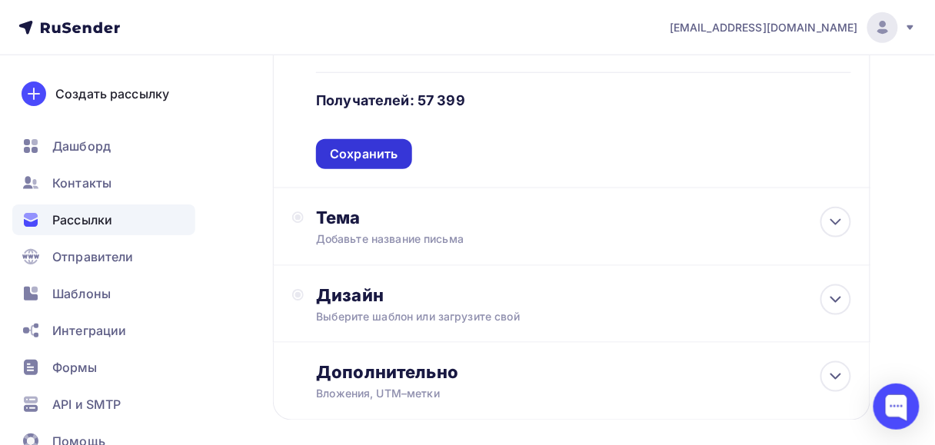
click at [380, 149] on div "Сохранить" at bounding box center [364, 154] width 68 height 18
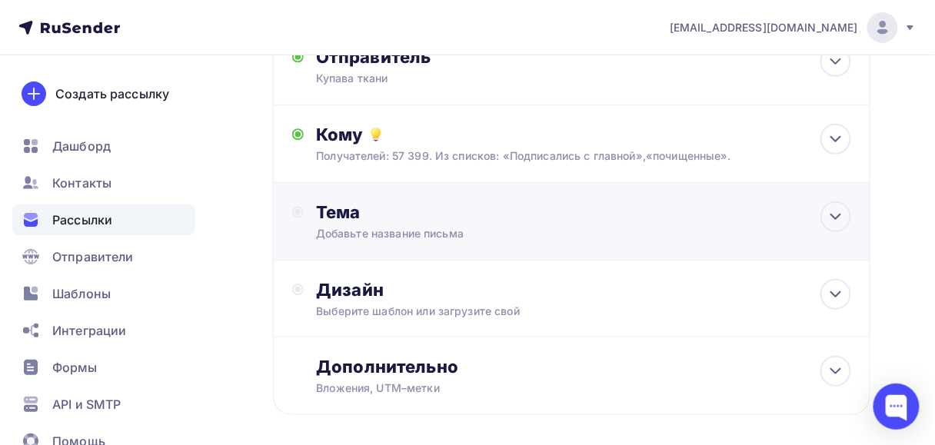
scroll to position [123, 0]
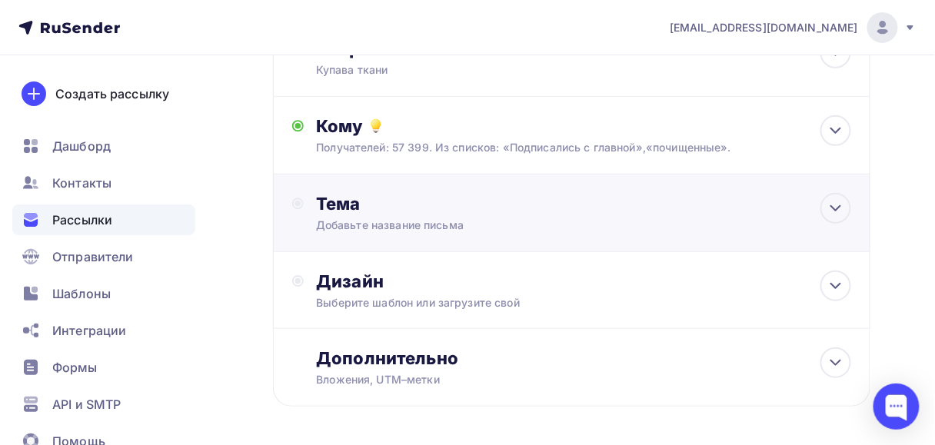
click at [312, 215] on div "Тема Добавьте название письма Тема * Рекомендуем использовать не более 150 симв…" at bounding box center [456, 213] width 328 height 40
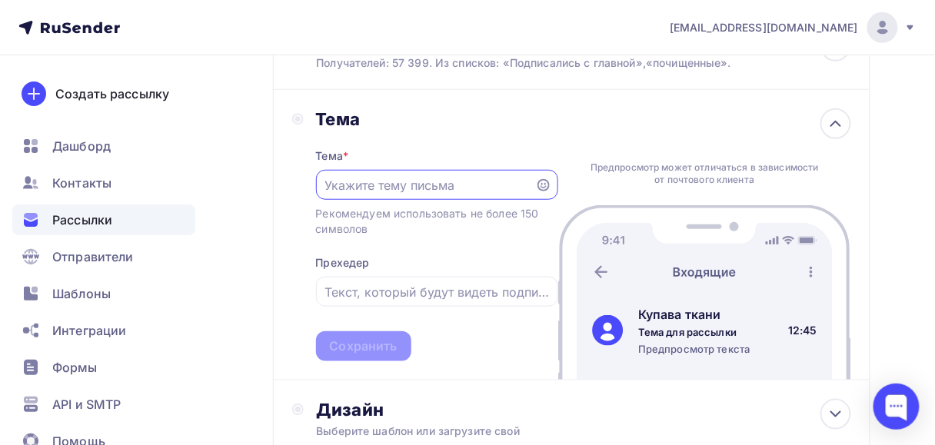
scroll to position [246, 0]
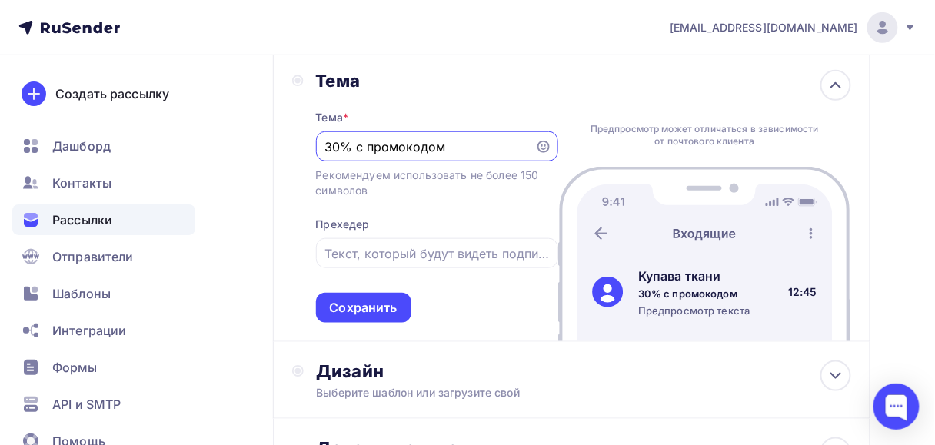
click at [326, 148] on input "30% с промокодом" at bounding box center [424, 147] width 201 height 18
drag, startPoint x: 417, startPoint y: 146, endPoint x: 533, endPoint y: 146, distance: 116.1
click at [533, 146] on div "Для Вас - 30% с промокодом" at bounding box center [437, 146] width 242 height 30
drag, startPoint x: 410, startPoint y: 150, endPoint x: 321, endPoint y: 150, distance: 88.4
click at [321, 150] on div "Для Вас - 30%" at bounding box center [437, 146] width 242 height 30
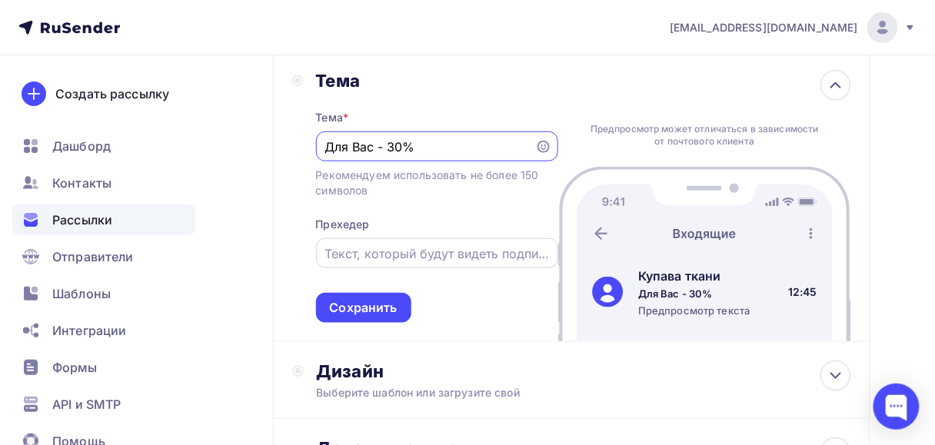
type input "Для Вас - 30%"
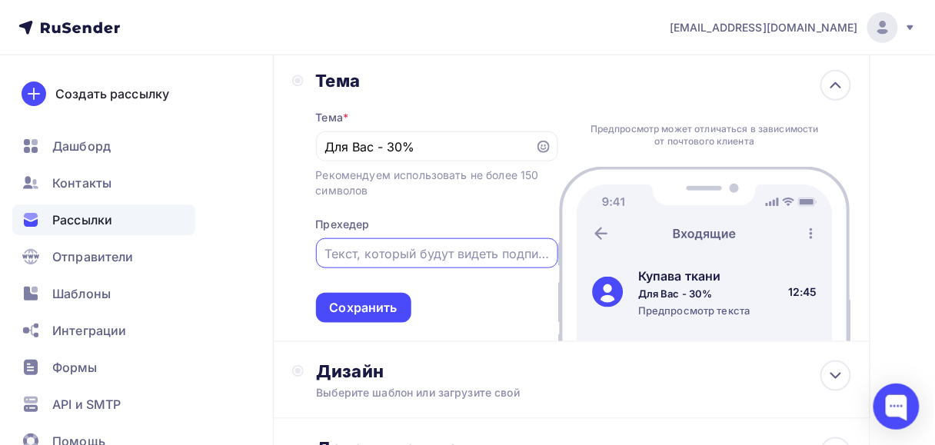
click at [328, 262] on input "text" at bounding box center [436, 254] width 225 height 18
type input "только в рассылке"
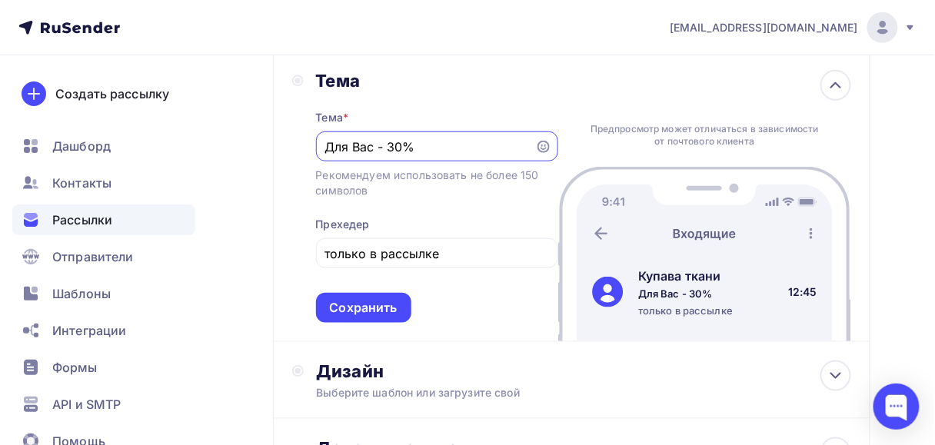
drag, startPoint x: 373, startPoint y: 145, endPoint x: 295, endPoint y: 145, distance: 77.7
click at [295, 145] on div "Тема Тема * Для Вас - 30% Рекомендуем использовать не более 150 символов Прехед…" at bounding box center [425, 196] width 266 height 253
click at [324, 146] on div "- 30% для Вас" at bounding box center [437, 146] width 242 height 30
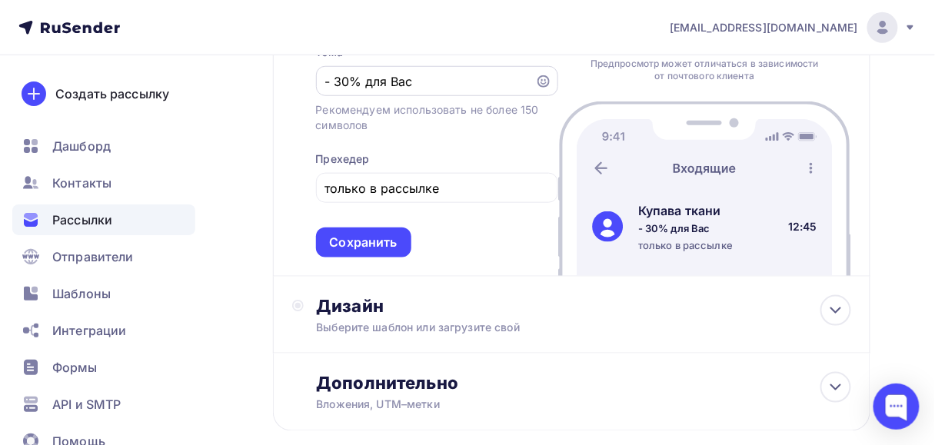
scroll to position [152, 0]
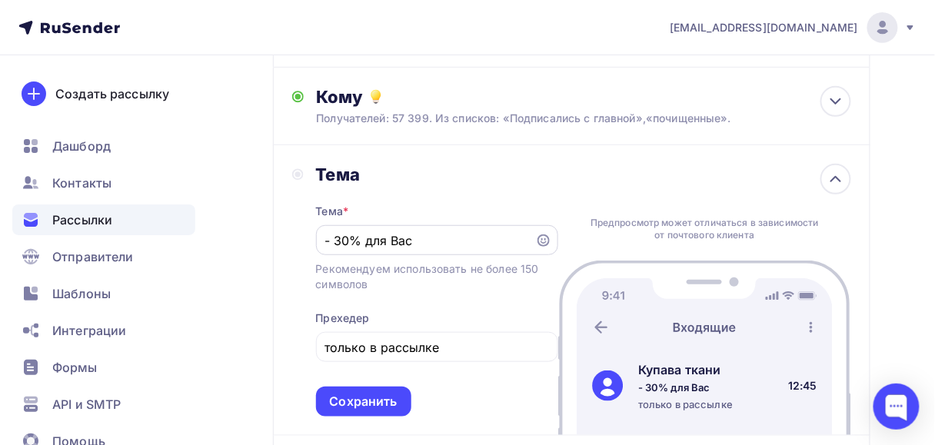
click at [322, 238] on div "- 30% для Вас" at bounding box center [437, 240] width 242 height 30
click at [326, 239] on input "- 30% для Вас" at bounding box center [424, 240] width 201 height 18
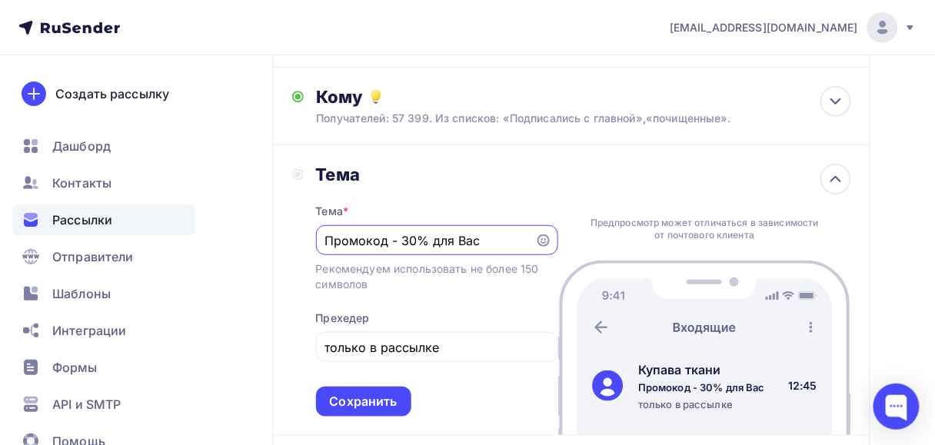
click at [485, 245] on input "Промокод - 30% для Вас" at bounding box center [424, 240] width 201 height 18
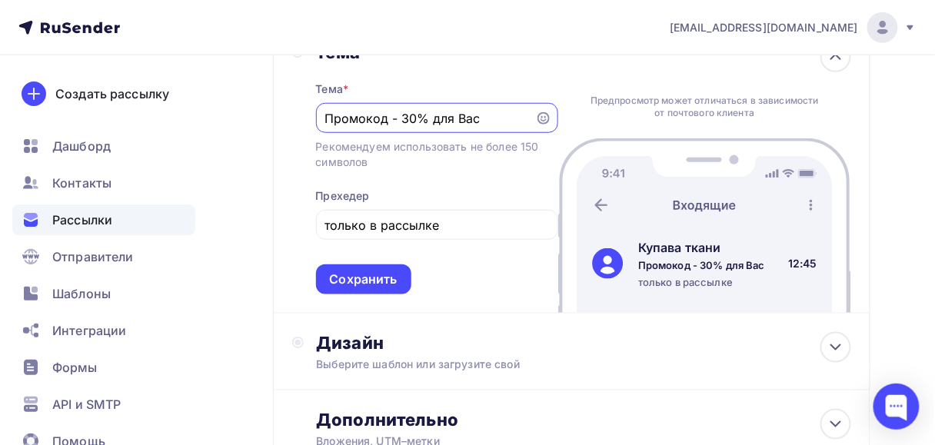
scroll to position [275, 0]
type input "Промокод - 30% для Вас"
click at [537, 118] on icon at bounding box center [543, 117] width 12 height 12
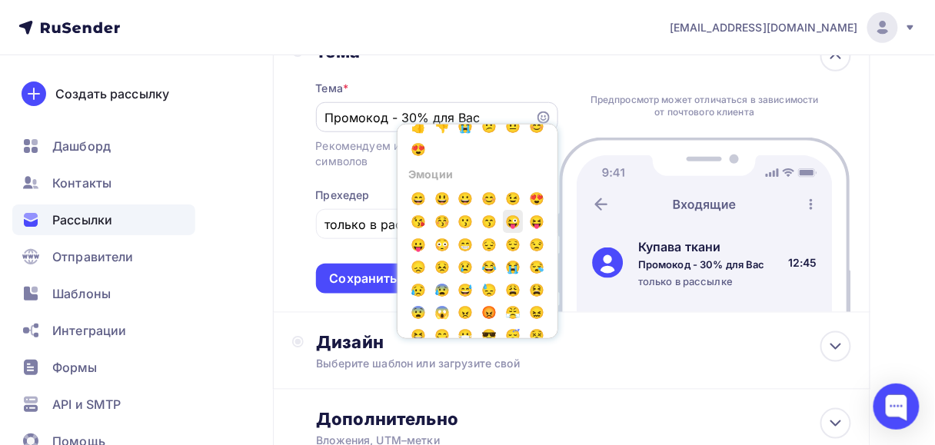
scroll to position [62, 0]
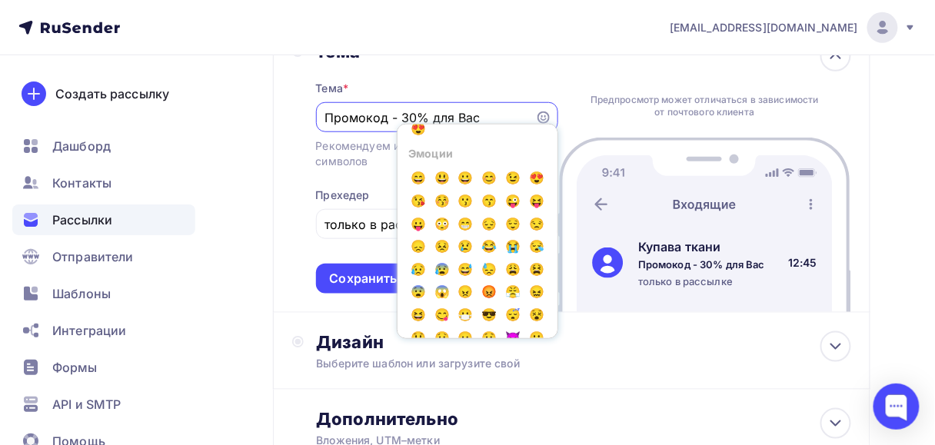
click at [348, 120] on input "Промокод - 30% для Вас" at bounding box center [424, 117] width 201 height 18
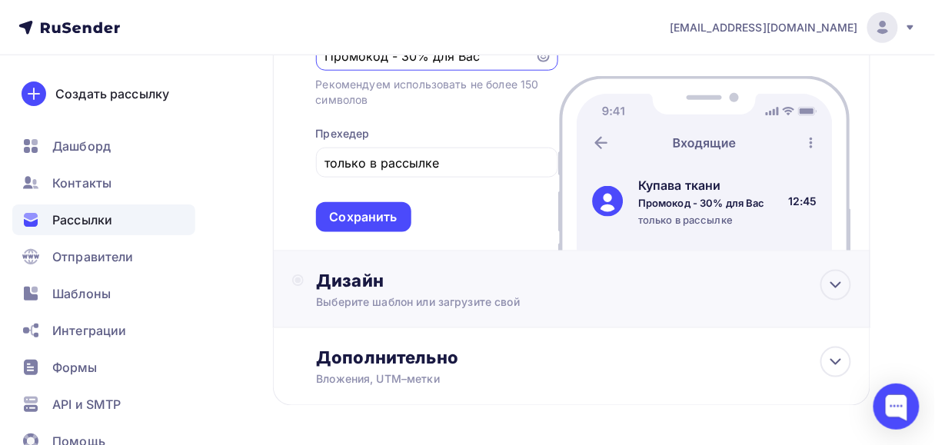
scroll to position [398, 0]
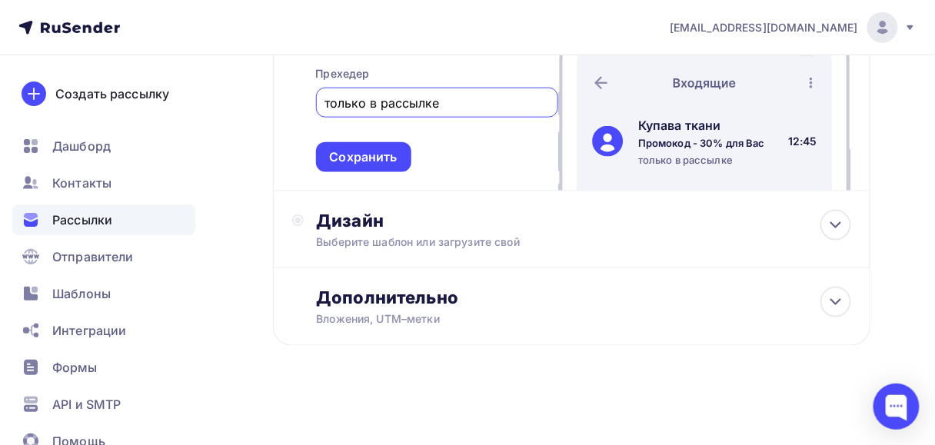
click at [324, 105] on input "только в рассылке" at bounding box center [436, 103] width 225 height 18
click at [361, 157] on div "Сохранить" at bounding box center [364, 157] width 68 height 18
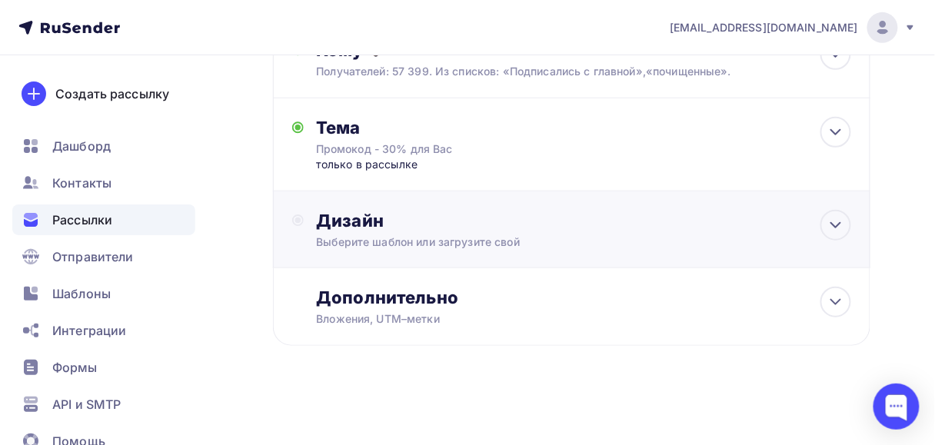
scroll to position [200, 0]
click at [308, 223] on div "Дизайн Выберите шаблон или загрузите свой" at bounding box center [571, 230] width 559 height 40
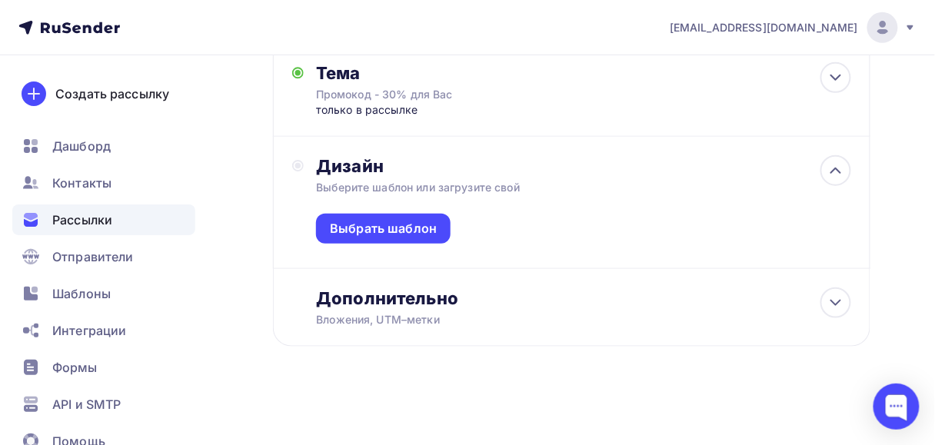
scroll to position [255, 0]
click at [338, 224] on div "Выбрать шаблон" at bounding box center [383, 228] width 107 height 18
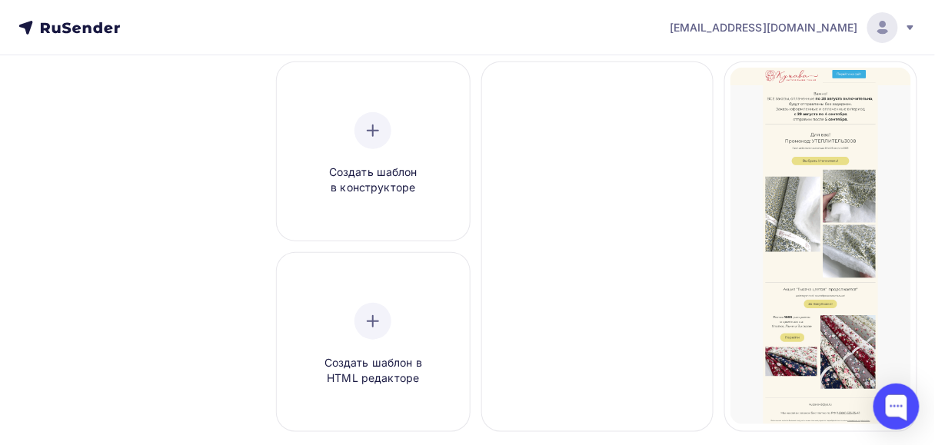
scroll to position [123, 0]
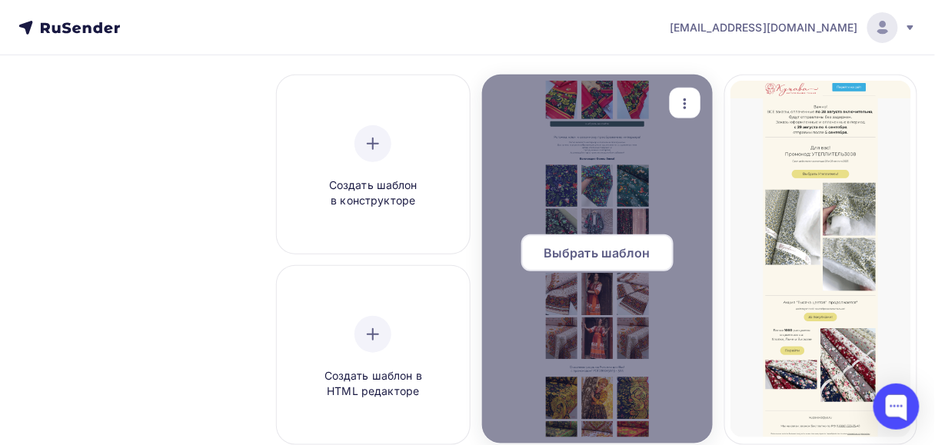
click at [611, 258] on span "Выбрать шаблон" at bounding box center [597, 253] width 107 height 18
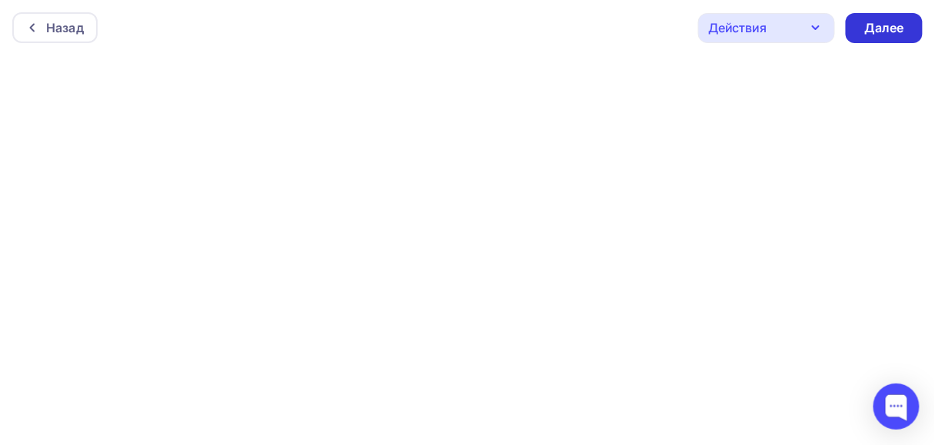
click at [886, 28] on div "Далее" at bounding box center [884, 28] width 40 height 18
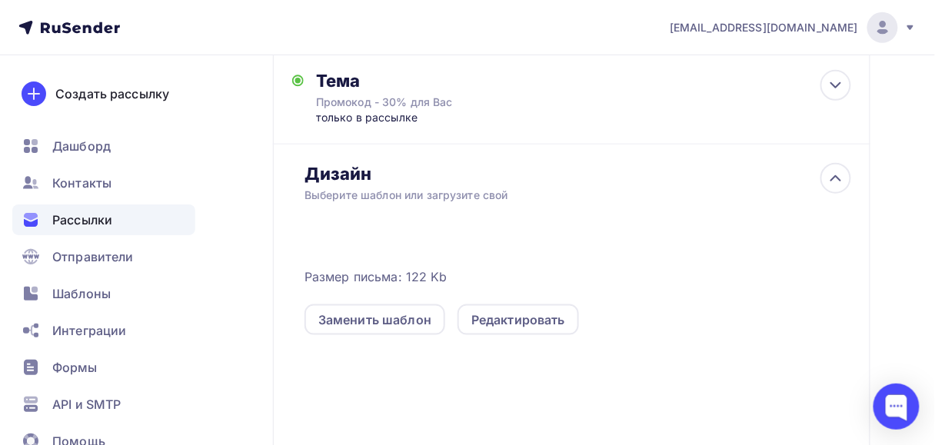
scroll to position [308, 0]
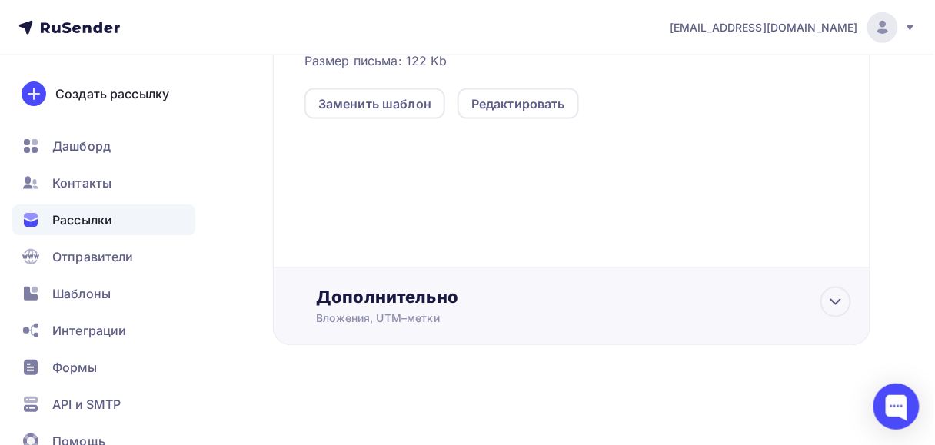
click at [412, 313] on div "Вложения, UTM–метки" at bounding box center [556, 318] width 481 height 15
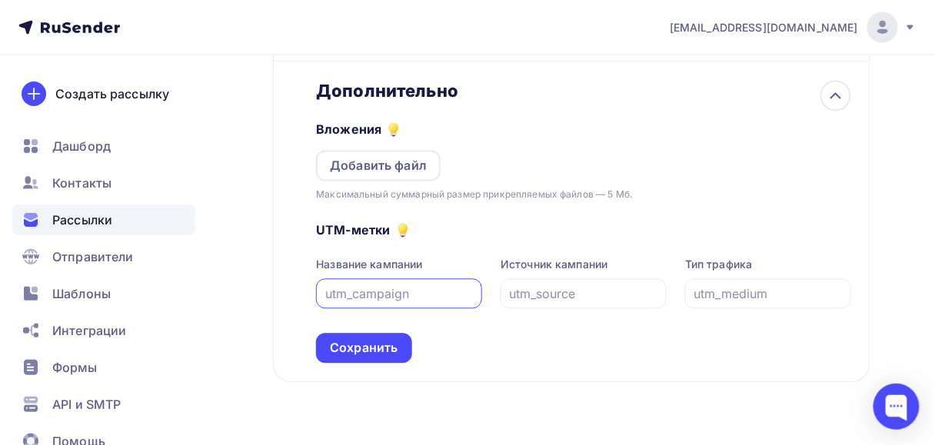
scroll to position [707, 0]
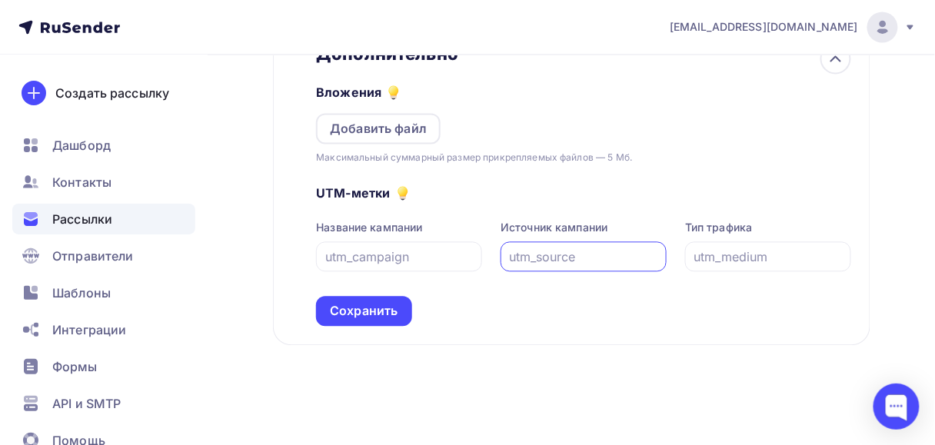
click at [542, 249] on input "text" at bounding box center [584, 257] width 148 height 18
type input "email"
click at [699, 253] on input "text" at bounding box center [768, 257] width 148 height 18
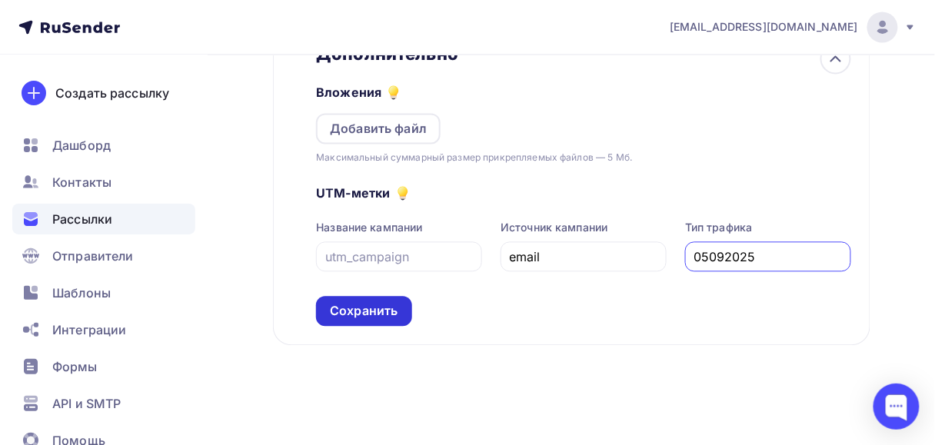
type input "05092025"
click at [378, 320] on div "Сохранить" at bounding box center [364, 312] width 68 height 18
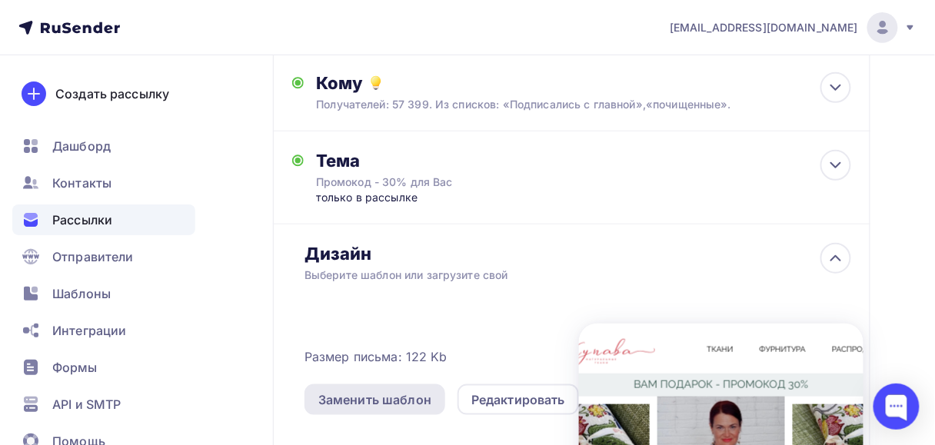
scroll to position [155, 0]
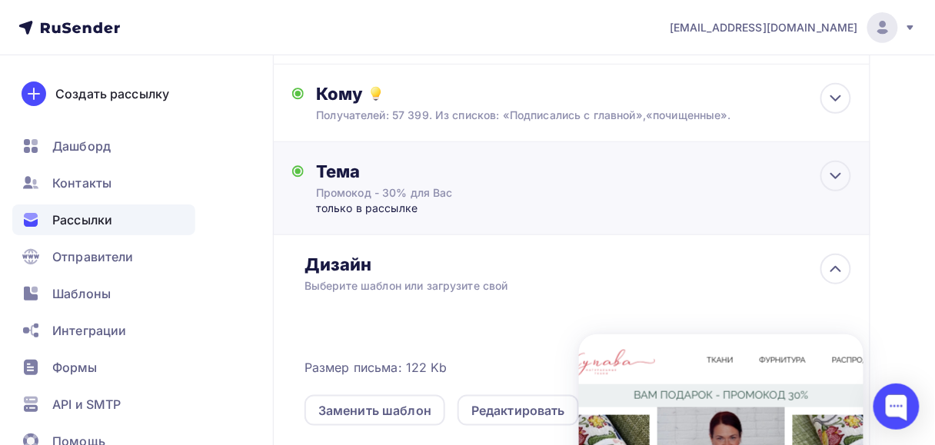
click at [445, 195] on div "Промокод - 30% для Вас" at bounding box center [453, 192] width 274 height 15
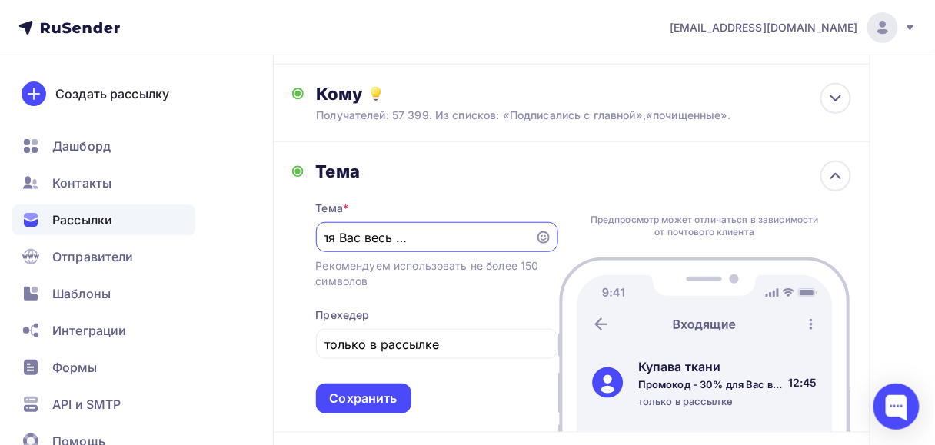
scroll to position [0, 123]
type input "Промокод - 30% для Вас весь ассортимент Рогожки"
click at [370, 398] on div "Сохранить" at bounding box center [364, 399] width 68 height 18
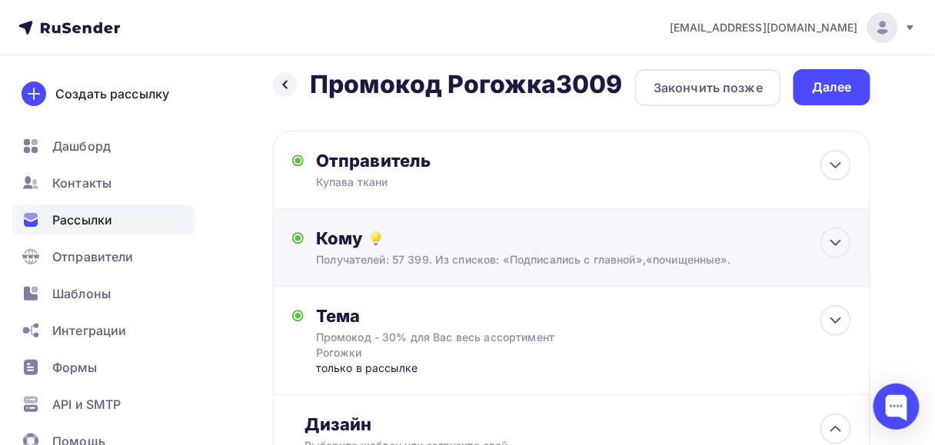
scroll to position [0, 0]
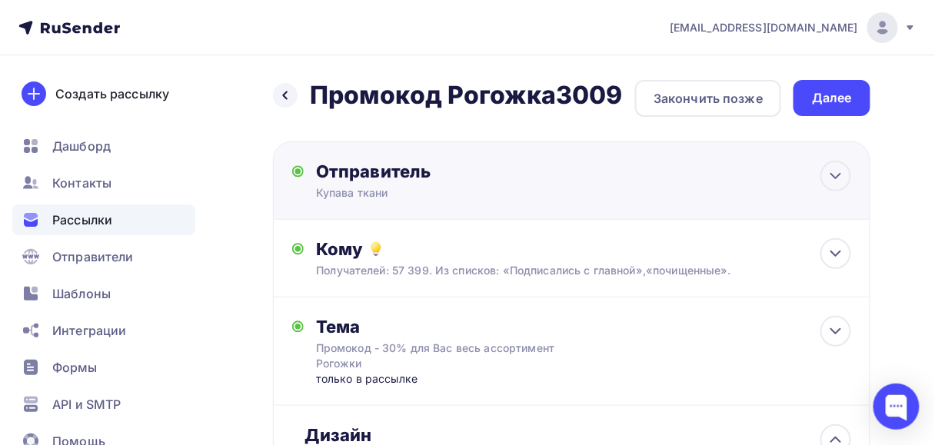
drag, startPoint x: 833, startPoint y: 98, endPoint x: 752, endPoint y: 178, distance: 114.2
click at [840, 105] on div "Далее" at bounding box center [832, 98] width 40 height 18
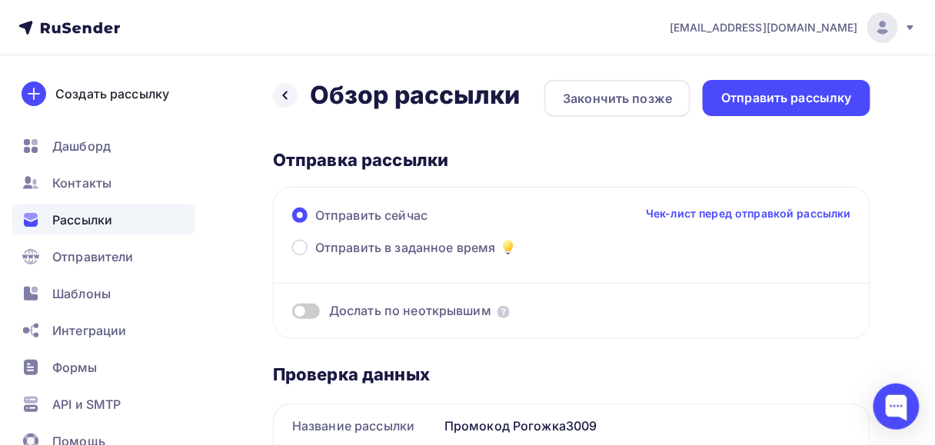
click at [317, 311] on span at bounding box center [306, 311] width 28 height 15
click at [292, 314] on input "checkbox" at bounding box center [292, 314] width 0 height 0
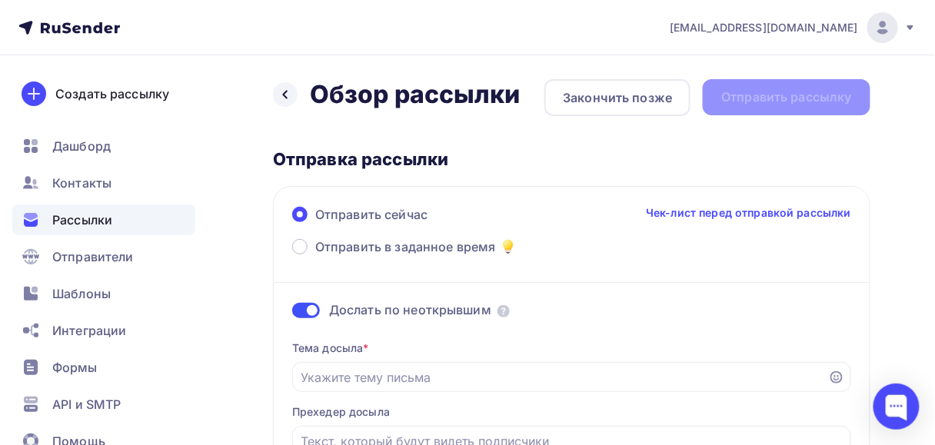
scroll to position [123, 0]
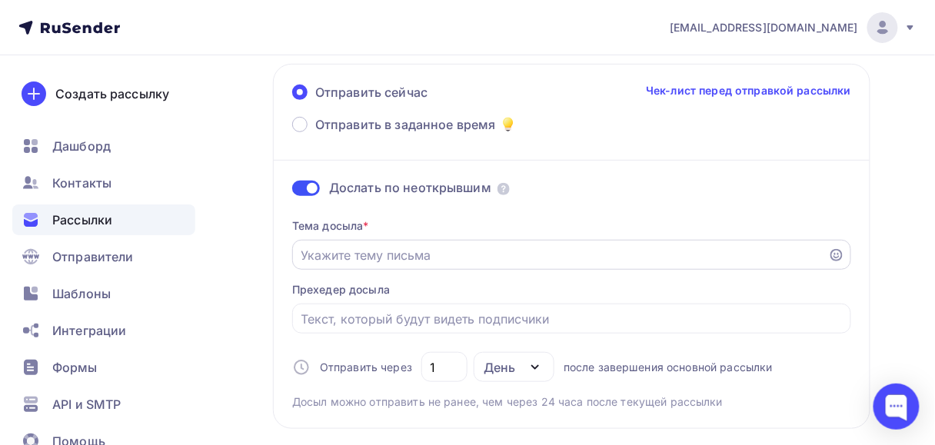
click at [441, 244] on div at bounding box center [571, 255] width 559 height 30
drag, startPoint x: 301, startPoint y: 251, endPoint x: 435, endPoint y: 251, distance: 133.8
click at [435, 251] on input "Отправить в заданное время" at bounding box center [560, 255] width 518 height 18
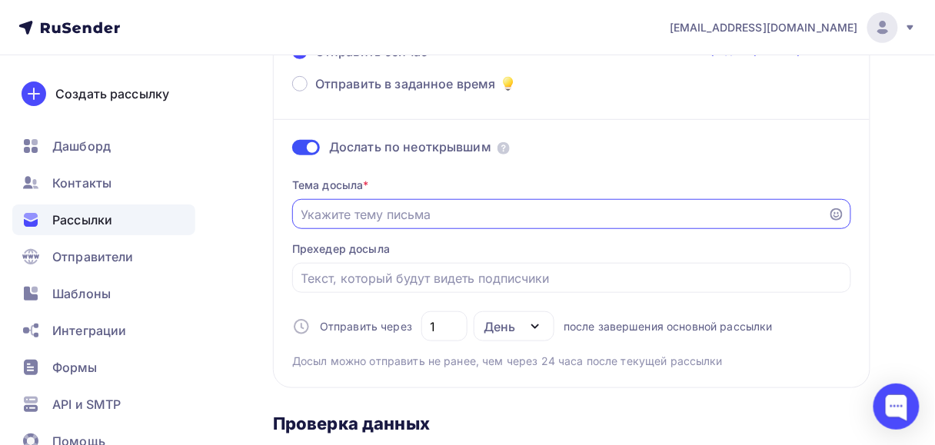
scroll to position [185, 0]
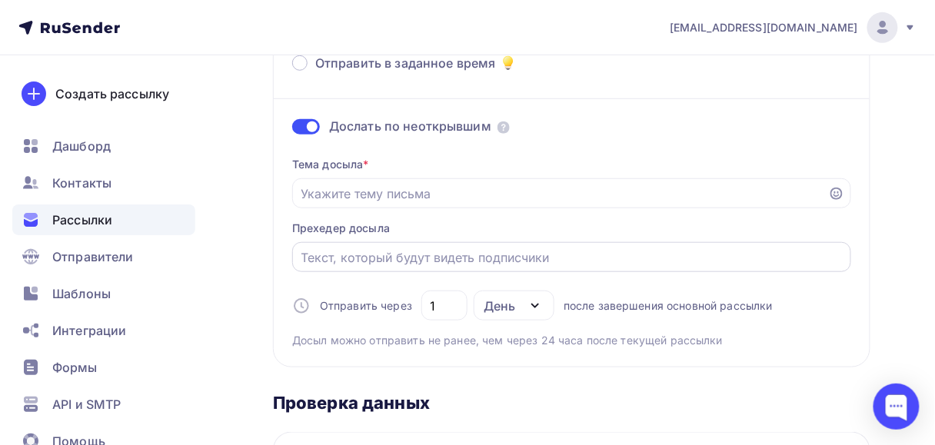
click at [300, 258] on div at bounding box center [571, 257] width 559 height 30
click at [304, 258] on input "Отправить в заданное время" at bounding box center [571, 257] width 541 height 18
type input "п"
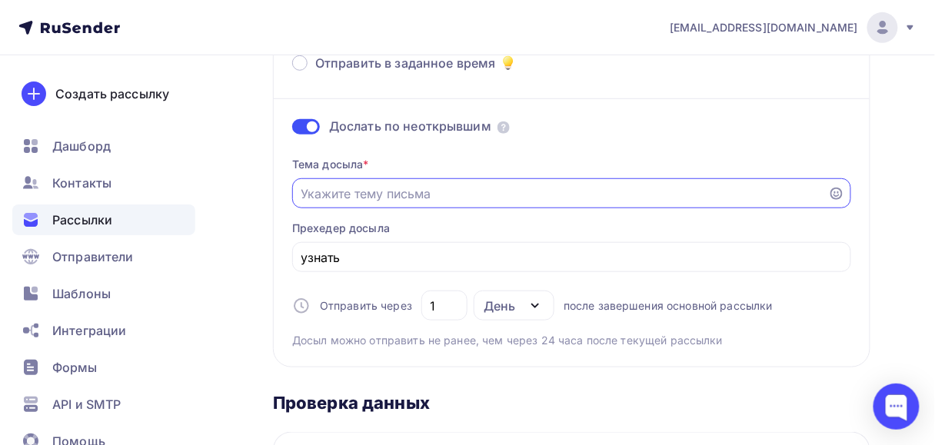
click at [301, 190] on input "Отправить в заданное время" at bounding box center [560, 194] width 518 height 18
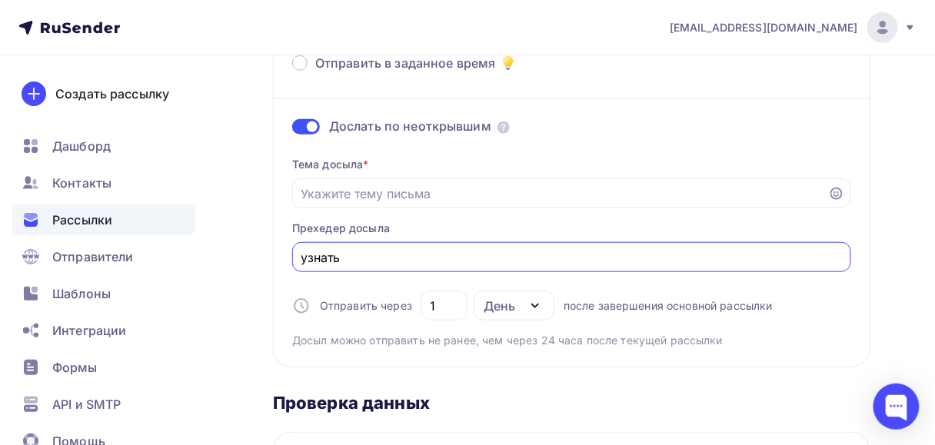
drag, startPoint x: 341, startPoint y: 255, endPoint x: 358, endPoint y: 263, distance: 18.6
click at [358, 263] on input "узнать" at bounding box center [571, 257] width 541 height 18
type input "у"
drag, startPoint x: 415, startPoint y: 261, endPoint x: 299, endPoint y: 259, distance: 116.1
click at [299, 259] on div "получить промокд" at bounding box center [571, 257] width 559 height 30
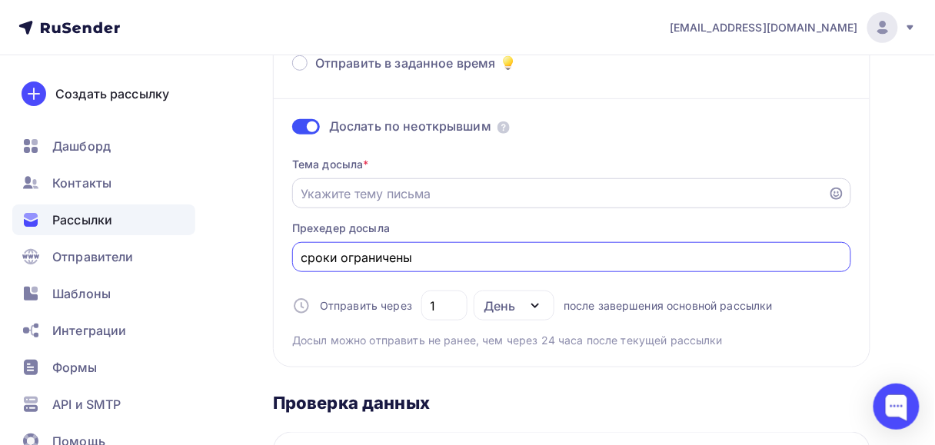
type input "сроки ограничены"
click at [361, 191] on input "Отправить в заданное время" at bounding box center [560, 194] width 518 height 18
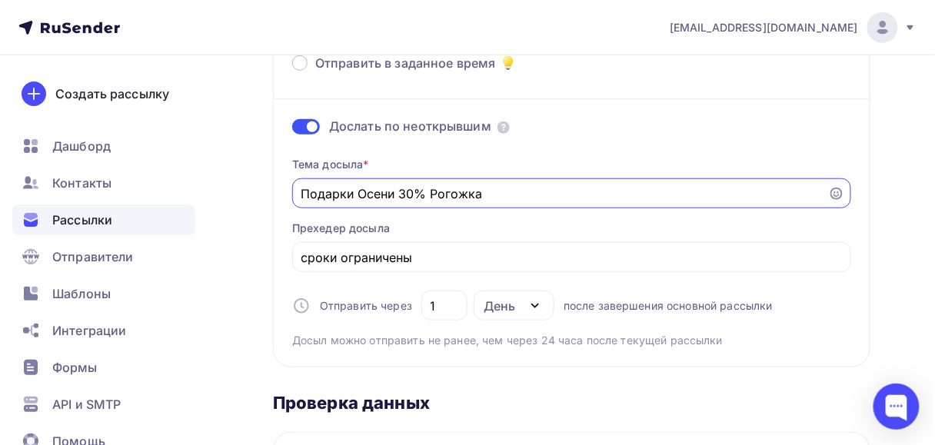
click at [395, 188] on input "Подарки Осени 30% Рогожка" at bounding box center [560, 194] width 518 height 18
click at [493, 185] on input "Подарки Осени -30% Рогожка" at bounding box center [560, 194] width 518 height 18
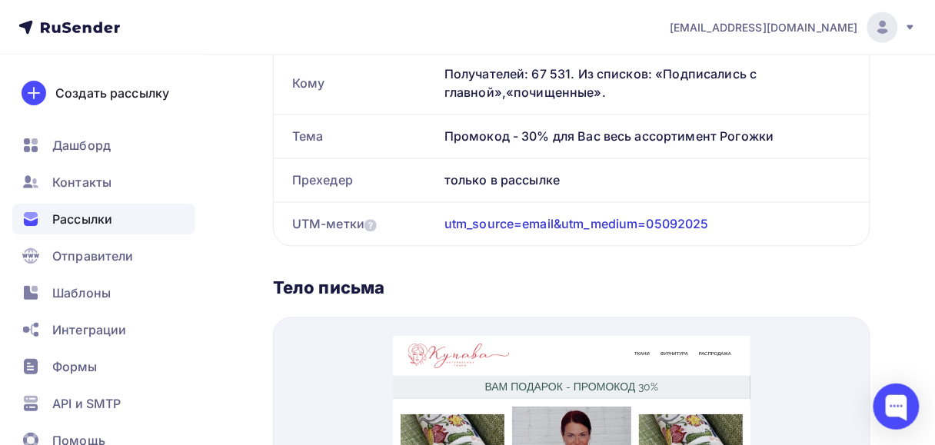
scroll to position [677, 0]
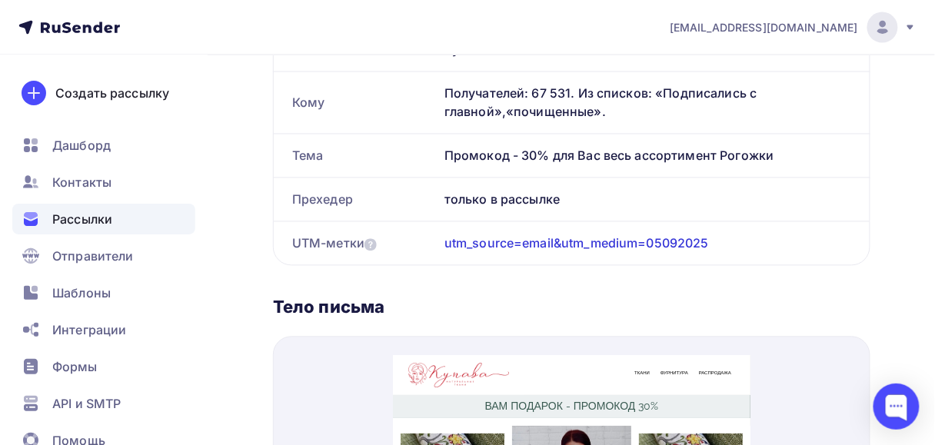
type input "Подарки Осени -30% Рогожка"
click at [560, 157] on div "Промокод - 30% для Вас весь ассортимент Рогожки" at bounding box center [653, 156] width 431 height 43
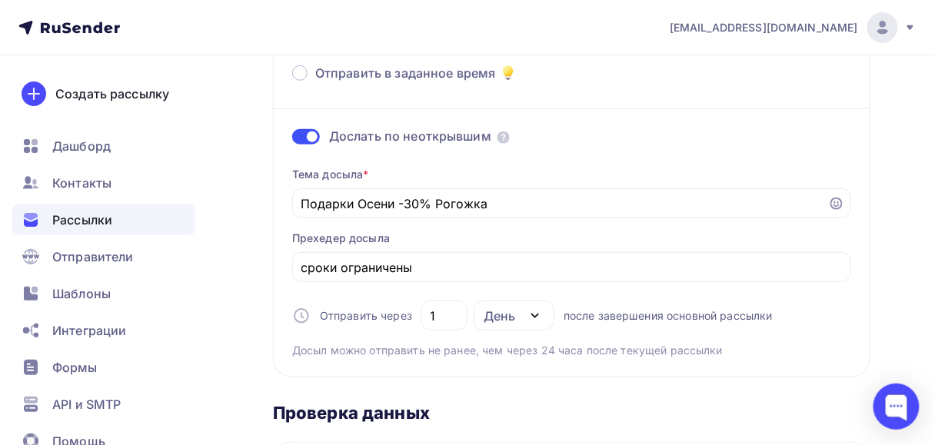
scroll to position [0, 0]
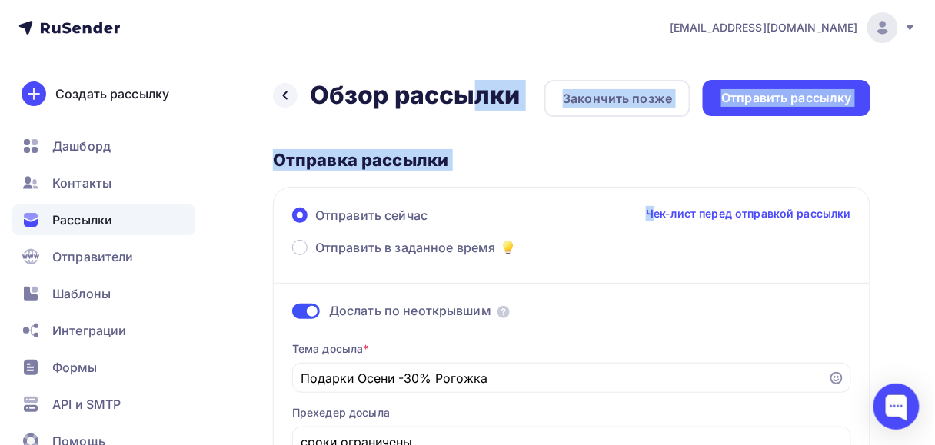
drag, startPoint x: 291, startPoint y: 93, endPoint x: 657, endPoint y: 218, distance: 387.6
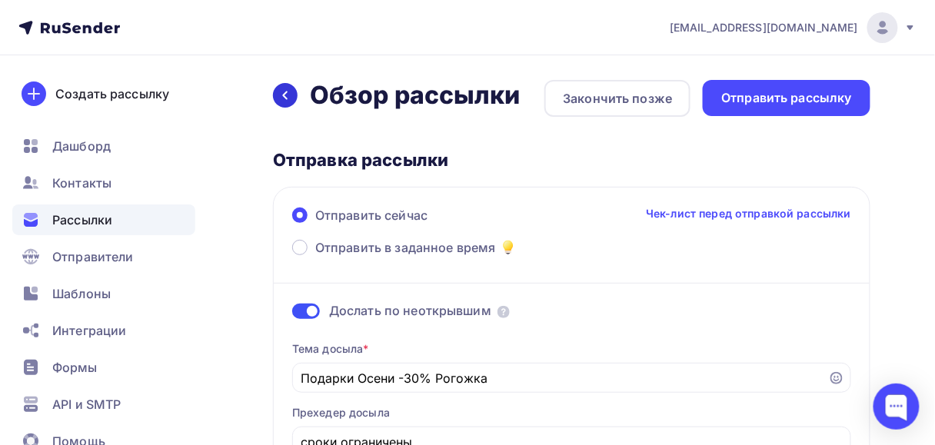
click at [281, 89] on icon at bounding box center [285, 95] width 12 height 12
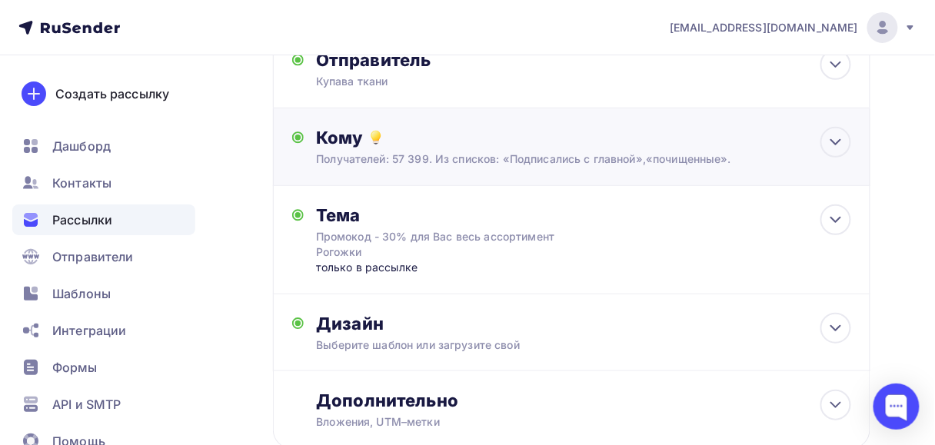
scroll to position [123, 0]
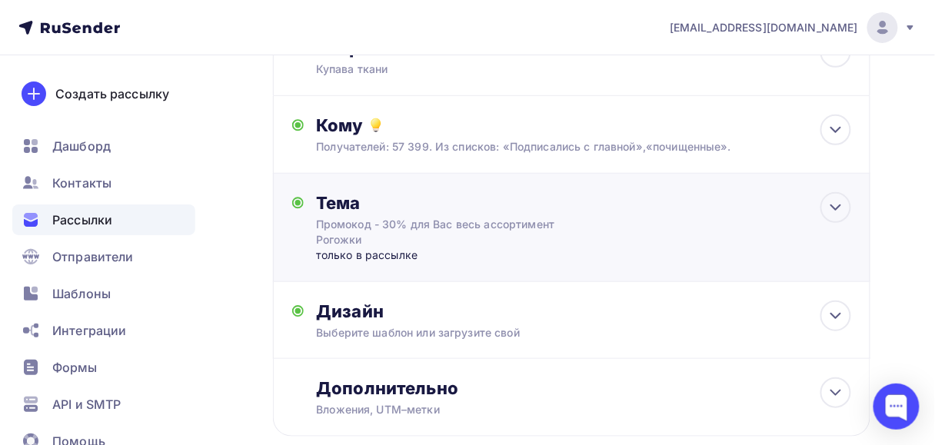
click at [461, 251] on div "только в рассылке" at bounding box center [468, 255] width 304 height 15
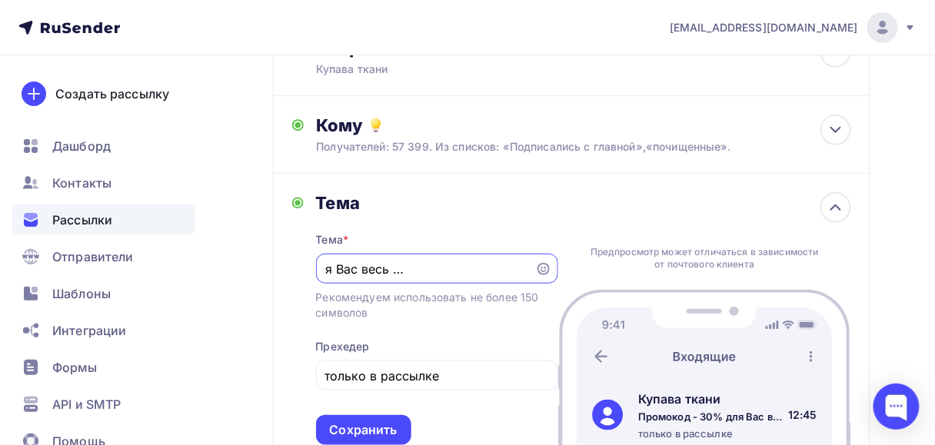
scroll to position [0, 0]
drag, startPoint x: 331, startPoint y: 265, endPoint x: 385, endPoint y: 265, distance: 53.8
click at [385, 265] on input "Промокод - 30% для Вас весь ассортимент Рогожки" at bounding box center [424, 269] width 201 height 18
click at [372, 265] on input "Промокод - 30% для Вас весь ассортимент Рогожки" at bounding box center [424, 269] width 201 height 18
drag, startPoint x: 352, startPoint y: 265, endPoint x: 430, endPoint y: 268, distance: 77.7
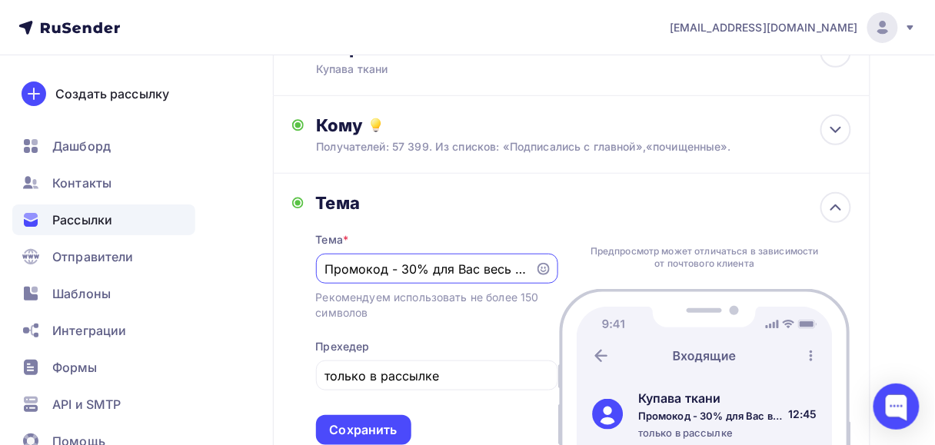
click at [430, 268] on input "Промокод - 30% для Вас весь ассортимент Рогожки" at bounding box center [424, 269] width 201 height 18
click at [324, 271] on div "Промокод - 30% весь ассортимент Рогожки" at bounding box center [437, 269] width 242 height 30
click at [396, 266] on input "С промокод - 30% весь ассортимент Рогожки" at bounding box center [424, 269] width 201 height 18
drag, startPoint x: 401, startPoint y: 268, endPoint x: 314, endPoint y: 259, distance: 87.3
click at [314, 259] on div "Тема Тема * С промокод - 30% весь ассортимент Рогожки Рекомендуем использовать …" at bounding box center [425, 318] width 266 height 253
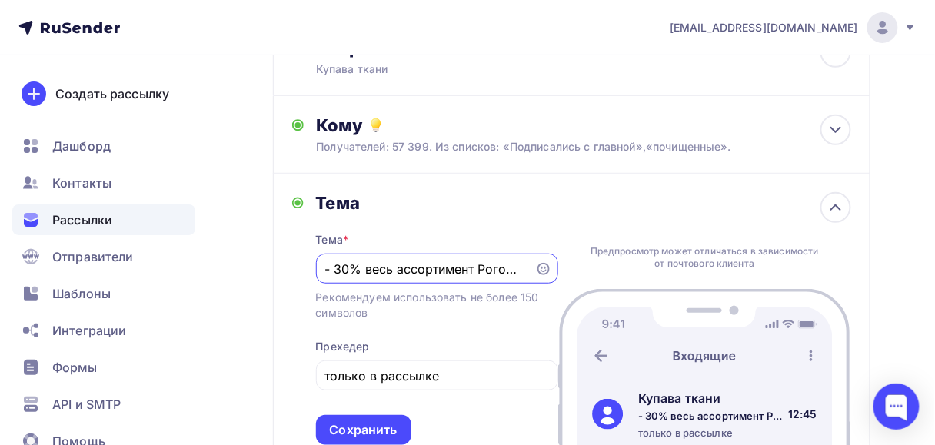
click at [365, 269] on input "- 30% весь ассортимент Рогожки" at bounding box center [424, 269] width 201 height 18
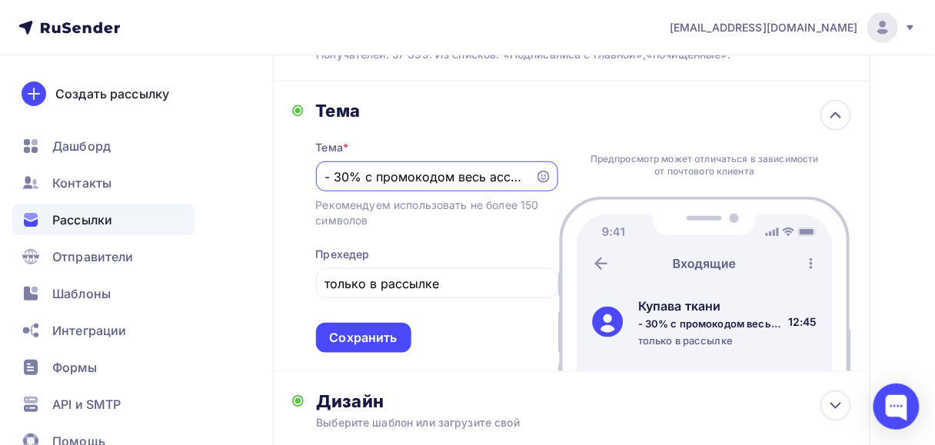
scroll to position [246, 0]
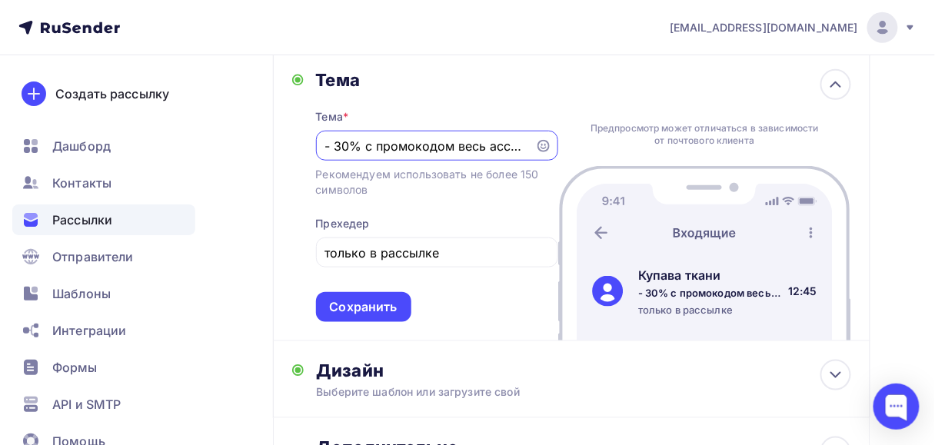
drag, startPoint x: 364, startPoint y: 148, endPoint x: 454, endPoint y: 148, distance: 89.2
click at [454, 148] on input "- 30% с промокодом весь ассортимент Рогожки" at bounding box center [424, 146] width 201 height 18
drag, startPoint x: 323, startPoint y: 146, endPoint x: 519, endPoint y: 141, distance: 196.1
click at [519, 141] on div "- 30% весь ассортимент Рогожки" at bounding box center [437, 146] width 242 height 30
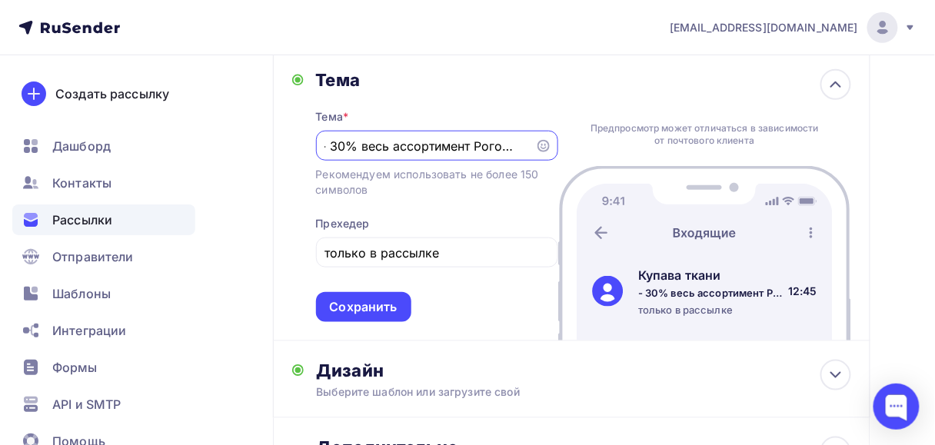
drag, startPoint x: 325, startPoint y: 141, endPoint x: 539, endPoint y: 142, distance: 213.8
click at [539, 142] on div "- 30% весь ассортимент Рогожки" at bounding box center [437, 146] width 242 height 30
paste input "Твой промокод на 30% выгоды"
drag, startPoint x: 364, startPoint y: 146, endPoint x: 308, endPoint y: 141, distance: 56.4
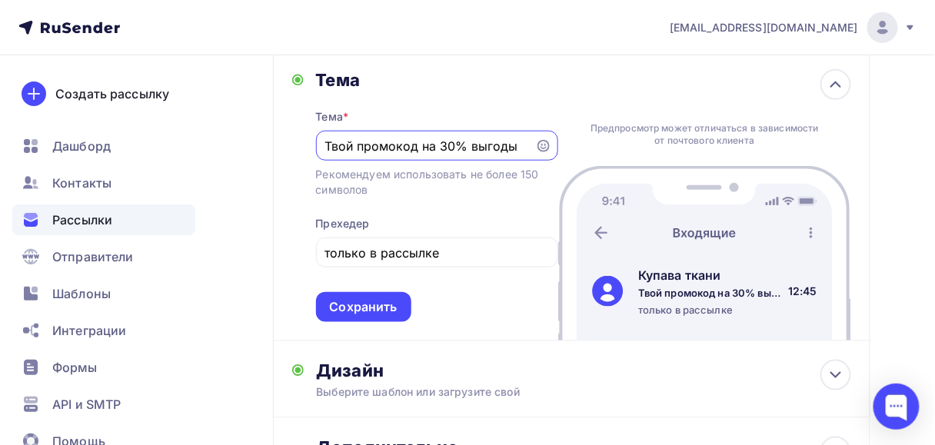
click at [308, 141] on div "Тема Тема * Твой промокод на 30% выгоды Рекомендуем использовать не более 150 с…" at bounding box center [425, 195] width 266 height 253
drag, startPoint x: 461, startPoint y: 140, endPoint x: 531, endPoint y: 140, distance: 70.7
click at [531, 140] on div "Ваш промокод на 30% выгоды" at bounding box center [437, 146] width 242 height 30
click at [486, 146] on input "Ваш промокод на 30% выгоды" at bounding box center [424, 146] width 201 height 18
click at [490, 146] on input "Ваш промокод на 30% выгоды" at bounding box center [424, 146] width 201 height 18
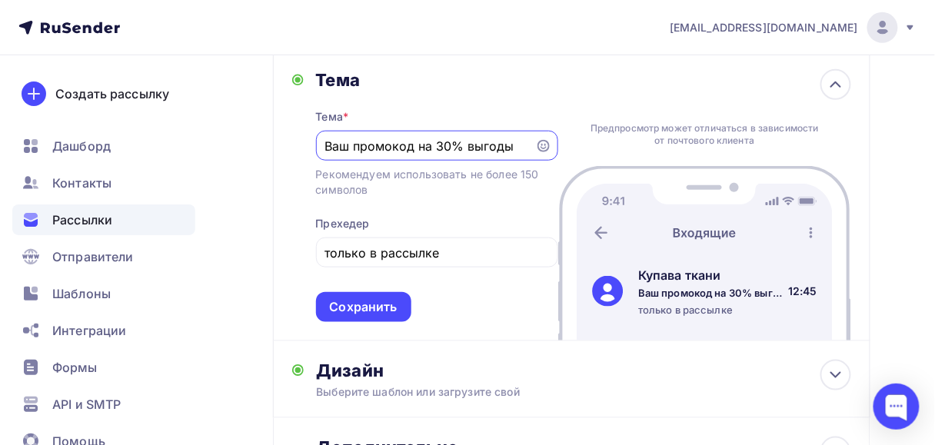
click at [511, 145] on input "Ваш промокод на 30% выгоды" at bounding box center [424, 146] width 201 height 18
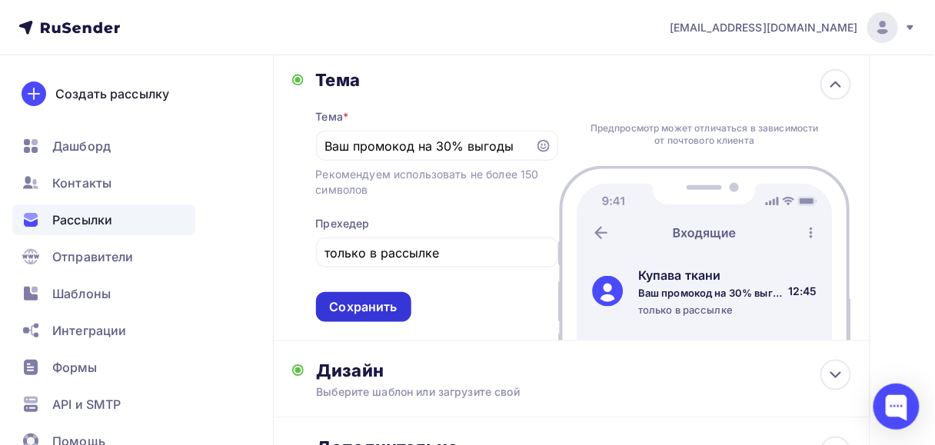
click at [371, 306] on div "Сохранить" at bounding box center [364, 307] width 68 height 18
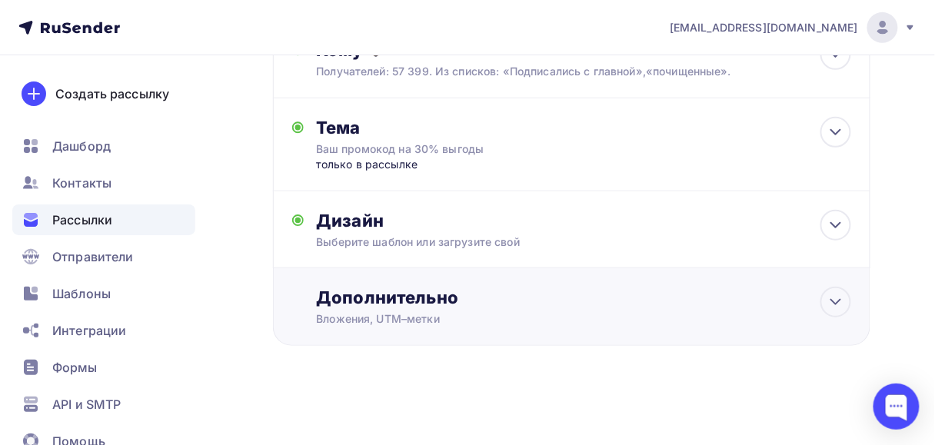
scroll to position [199, 0]
click at [448, 148] on div "Ваш промокод на 30% выгоды" at bounding box center [453, 148] width 274 height 15
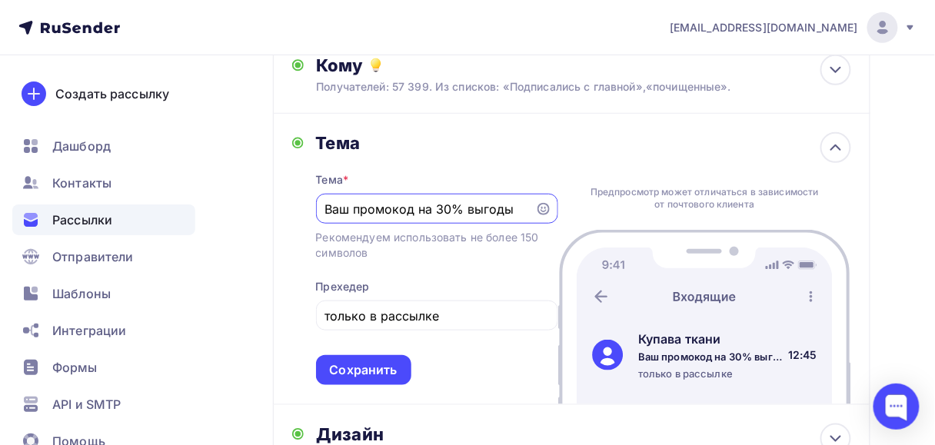
scroll to position [0, 0]
drag, startPoint x: 463, startPoint y: 207, endPoint x: 538, endPoint y: 207, distance: 75.4
click at [538, 207] on div "Ваш промокод на 30% выгоды" at bounding box center [437, 209] width 242 height 30
drag, startPoint x: 434, startPoint y: 208, endPoint x: 418, endPoint y: 208, distance: 15.4
click at [418, 208] on input "Ваш промокод на 30%" at bounding box center [424, 209] width 201 height 18
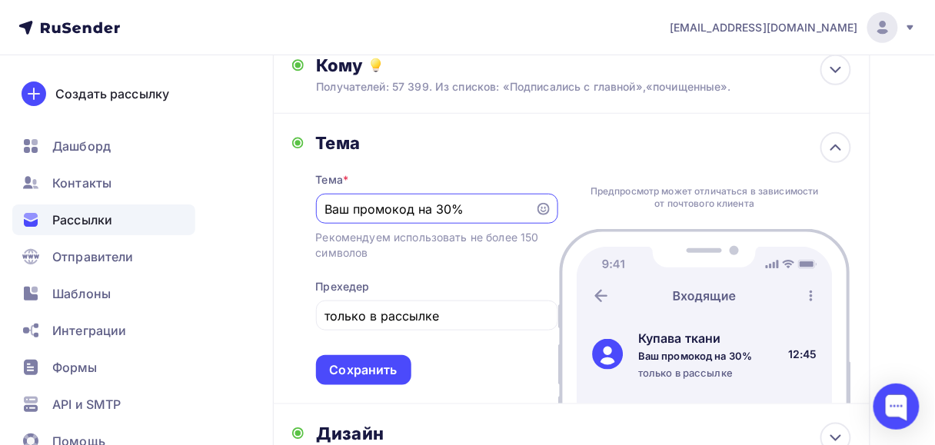
click at [482, 206] on input "Ваш промокод на 30%" at bounding box center [424, 209] width 201 height 18
click at [464, 206] on input "Ваш промокод на 30%" at bounding box center [424, 209] width 201 height 18
drag, startPoint x: 428, startPoint y: 207, endPoint x: 415, endPoint y: 206, distance: 13.1
click at [415, 206] on input "Ваш промокод на 30%" at bounding box center [424, 209] width 201 height 18
click at [464, 207] on input "Ваш промокод -30%" at bounding box center [424, 209] width 201 height 18
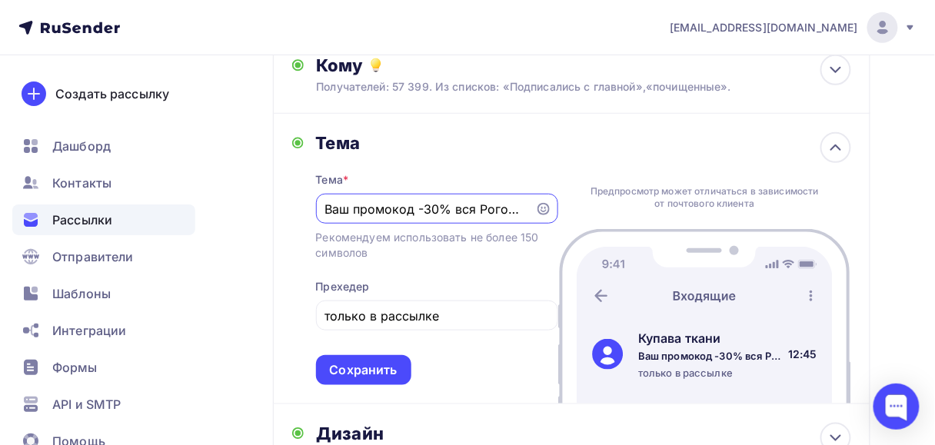
scroll to position [0, 2]
type input "Ваш промокод -30% вся Рогожка"
click at [370, 371] on div "Сохранить" at bounding box center [364, 370] width 68 height 18
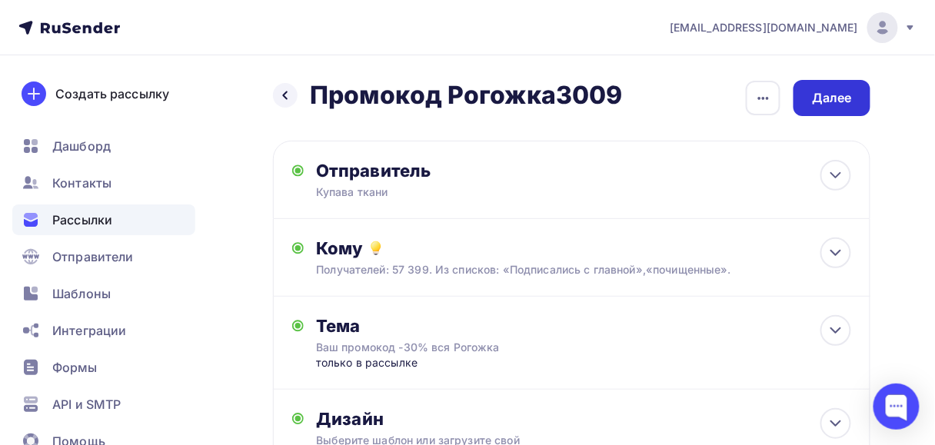
click at [867, 91] on div "Далее" at bounding box center [831, 98] width 77 height 36
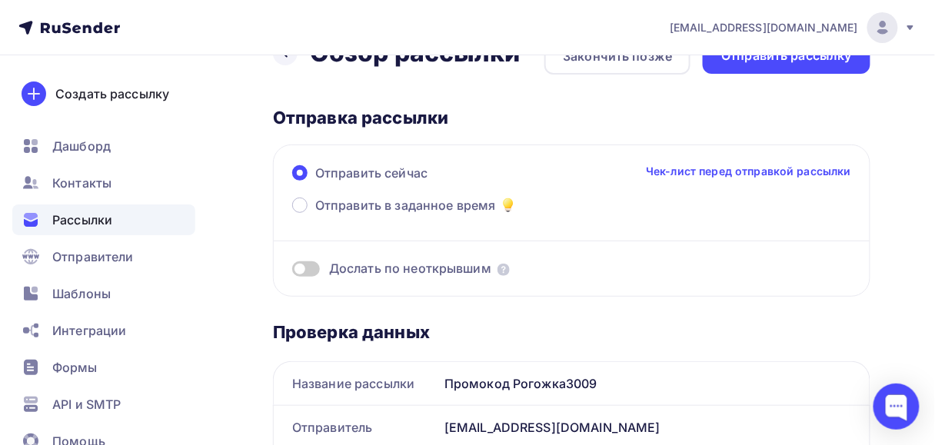
scroll to position [62, 0]
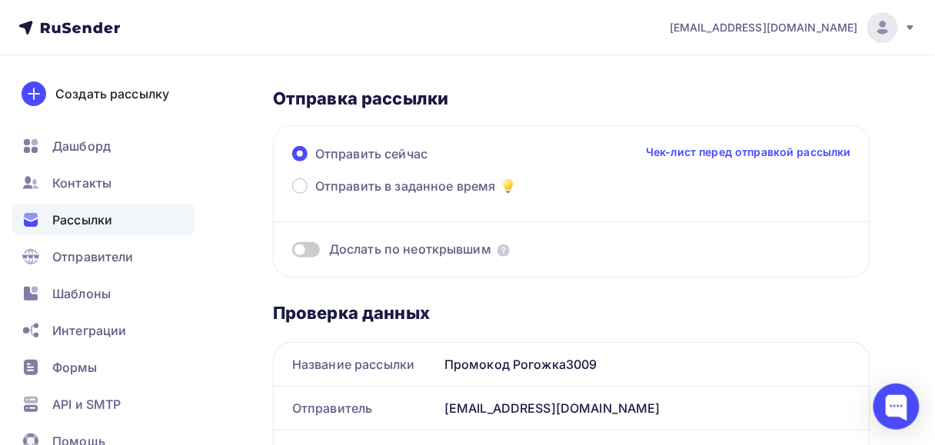
click at [309, 253] on span at bounding box center [306, 249] width 28 height 15
click at [292, 252] on input "checkbox" at bounding box center [292, 252] width 0 height 0
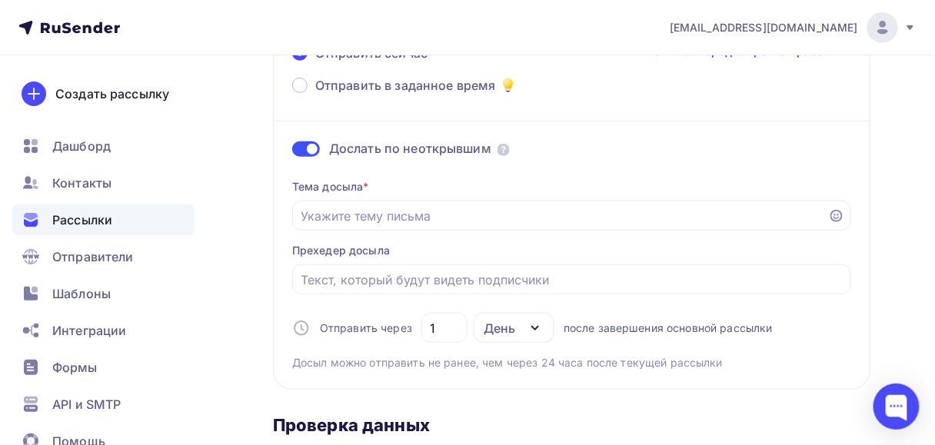
scroll to position [185, 0]
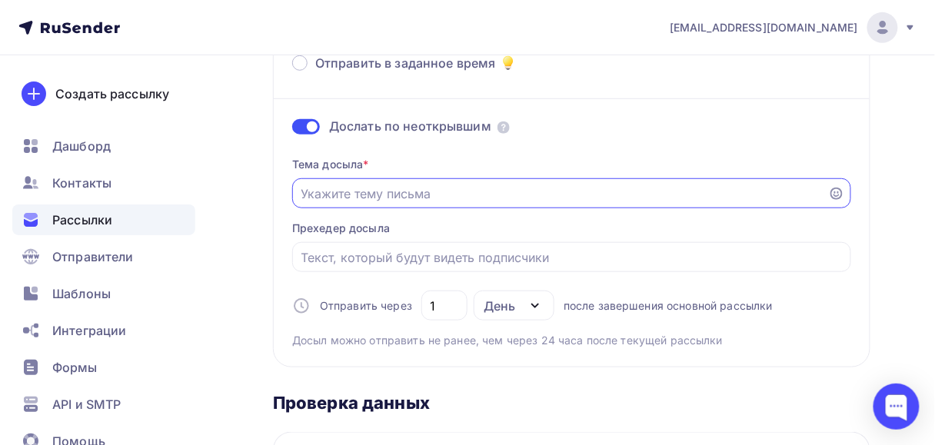
click at [412, 197] on input "Отправить в заданное время" at bounding box center [560, 194] width 518 height 18
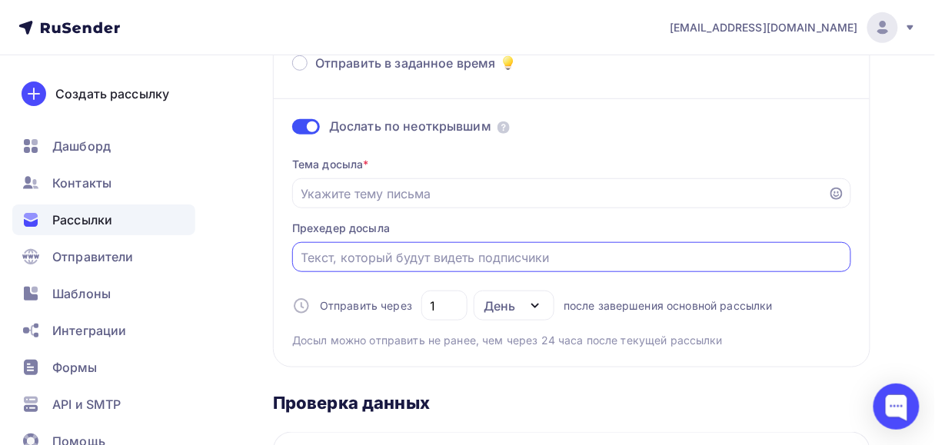
click at [324, 264] on input "Отправить в заданное время" at bounding box center [571, 257] width 541 height 18
click at [366, 194] on input "Отправить в заданное время" at bounding box center [560, 194] width 518 height 18
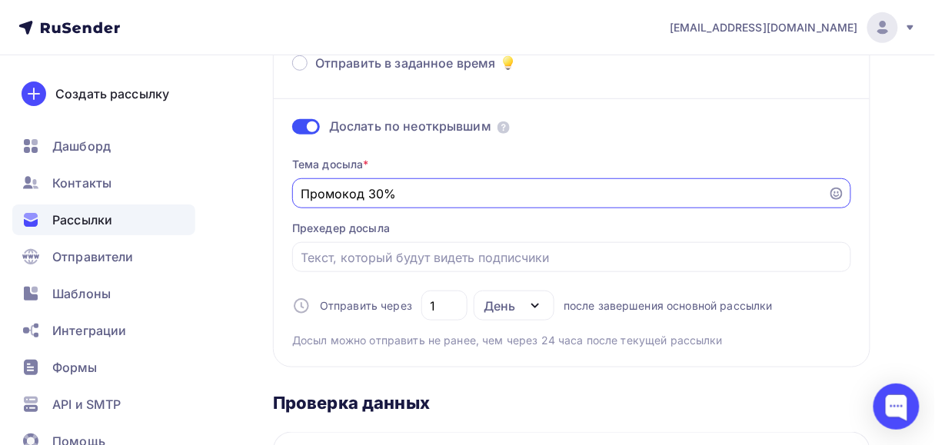
click at [368, 191] on input "Промокод 30%" at bounding box center [560, 194] width 518 height 18
type input "Промокод на - 30%"
click at [341, 261] on input "Отправить в заданное время" at bounding box center [571, 257] width 541 height 18
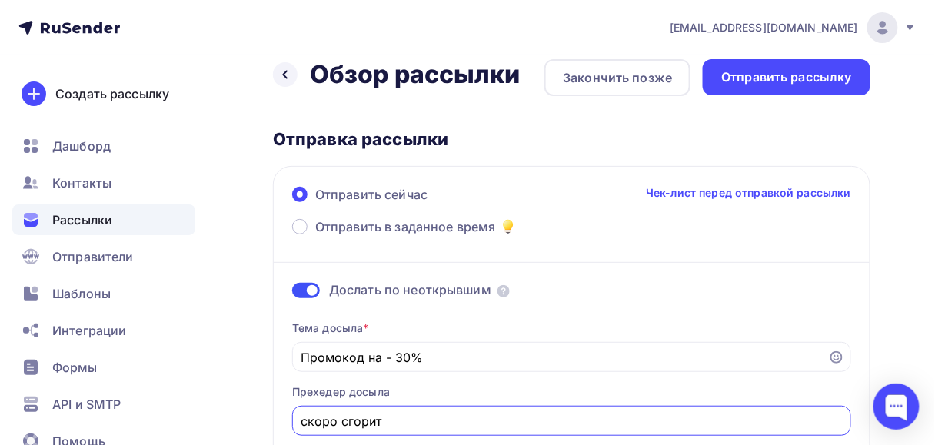
scroll to position [0, 0]
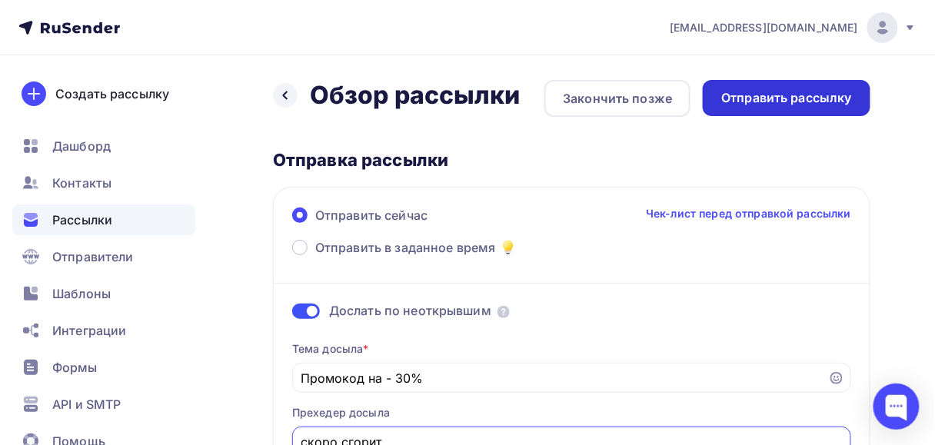
type input "скоро сгорит"
click at [769, 95] on div "Отправить рассылку" at bounding box center [786, 98] width 131 height 18
